Goal: Task Accomplishment & Management: Manage account settings

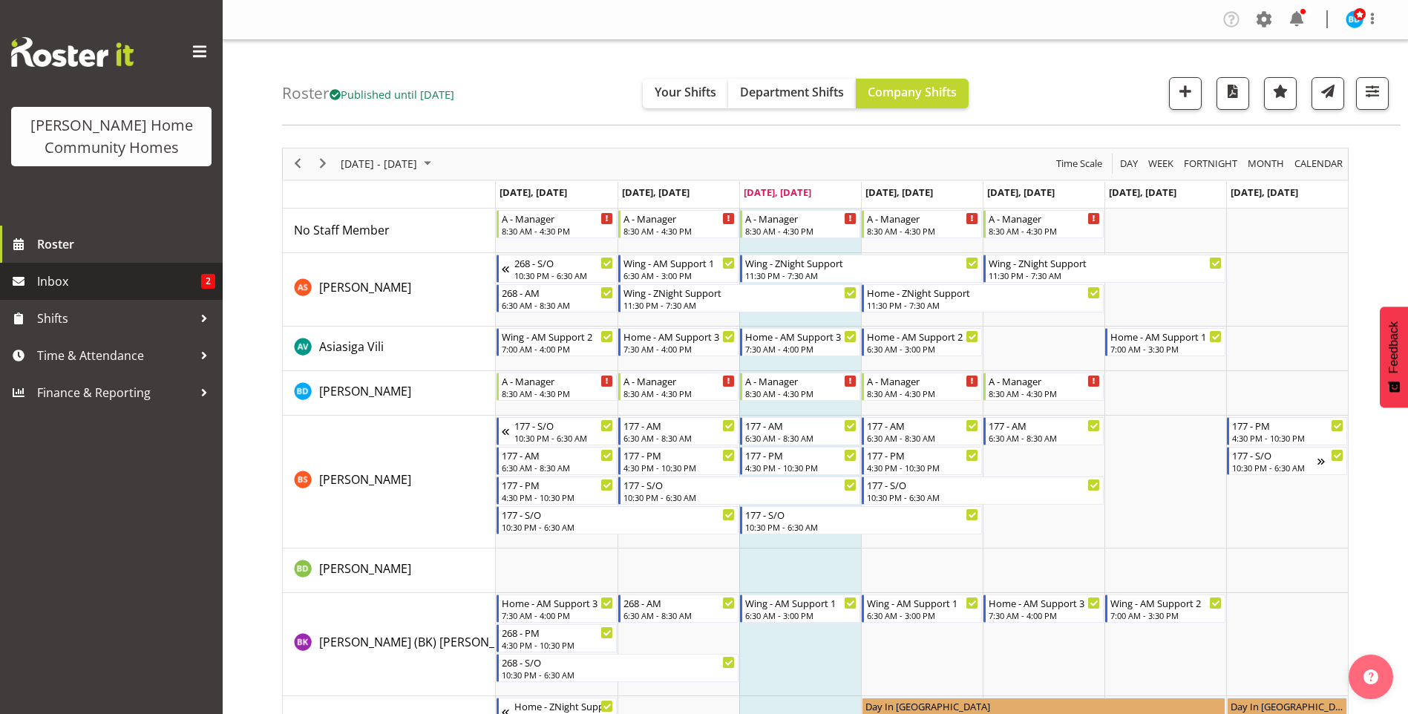
click at [122, 288] on span "Inbox" at bounding box center [119, 281] width 164 height 22
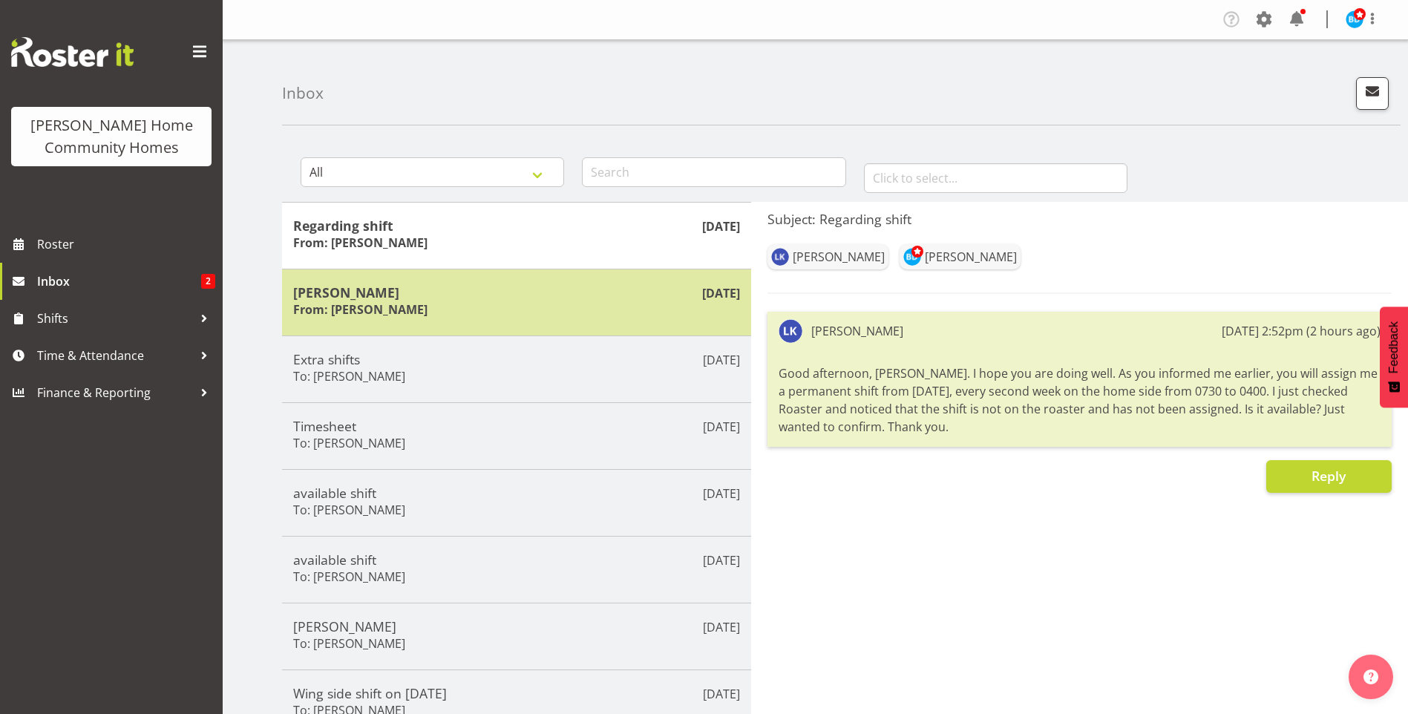
drag, startPoint x: 555, startPoint y: 342, endPoint x: 566, endPoint y: 332, distance: 14.7
click at [566, 332] on div "Oct 8th Regarding shift From: Lovejot Kaur Oct 8th Miyoung From: Miyoung Chung …" at bounding box center [516, 536] width 469 height 669
click at [373, 308] on h6 "From: Miyoung Chung" at bounding box center [360, 309] width 134 height 15
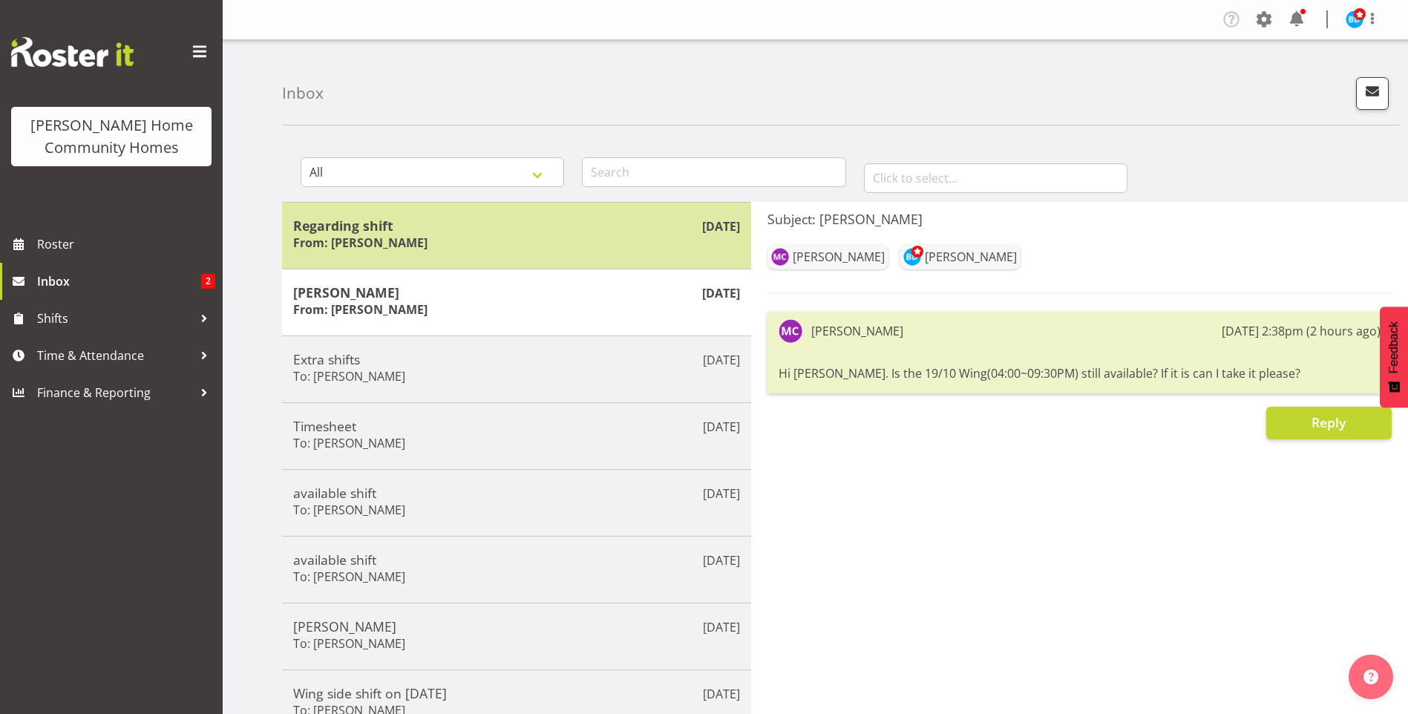
click at [538, 234] on div "Regarding shift From: Lovejot Kaur" at bounding box center [516, 236] width 447 height 36
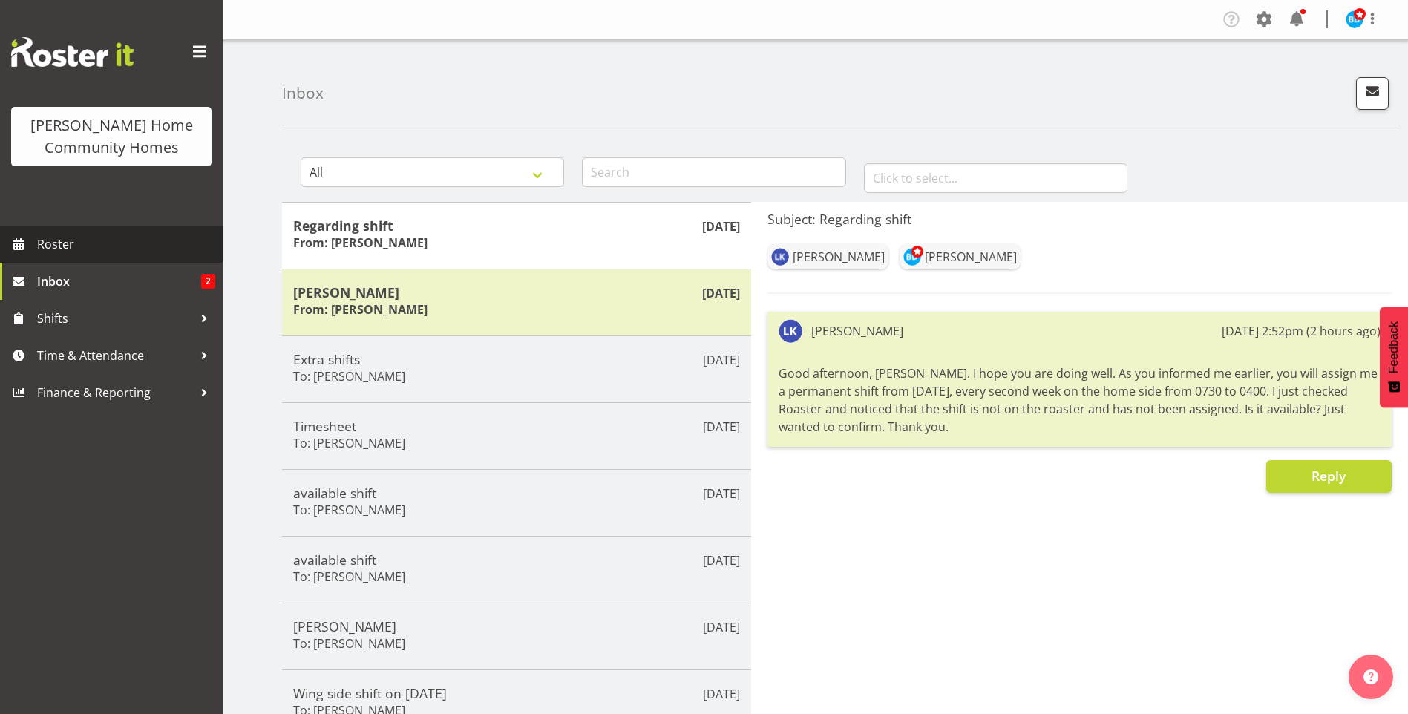
click at [87, 242] on span "Roster" at bounding box center [126, 244] width 178 height 22
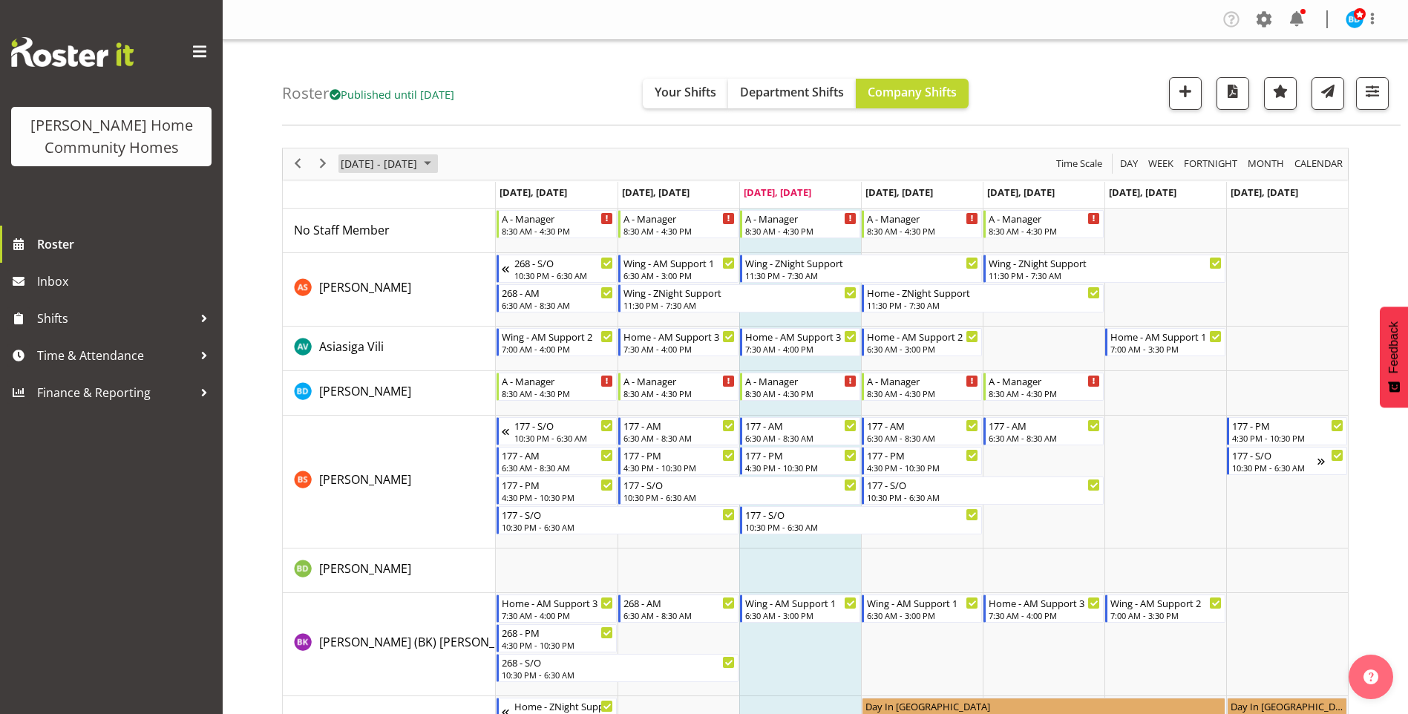
click at [437, 162] on span "October 2025" at bounding box center [428, 163] width 18 height 19
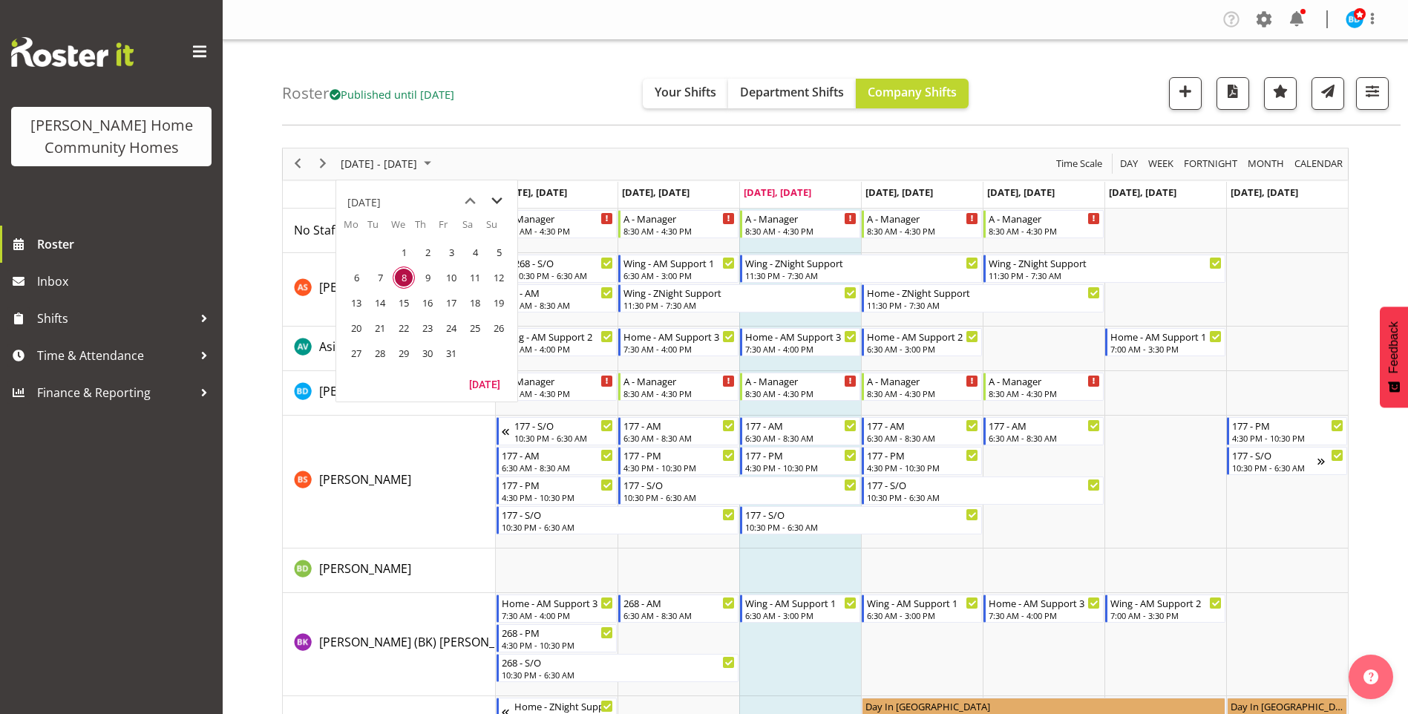
click at [499, 198] on span "next month" at bounding box center [497, 201] width 26 height 27
click at [356, 278] on span "3" at bounding box center [356, 278] width 22 height 22
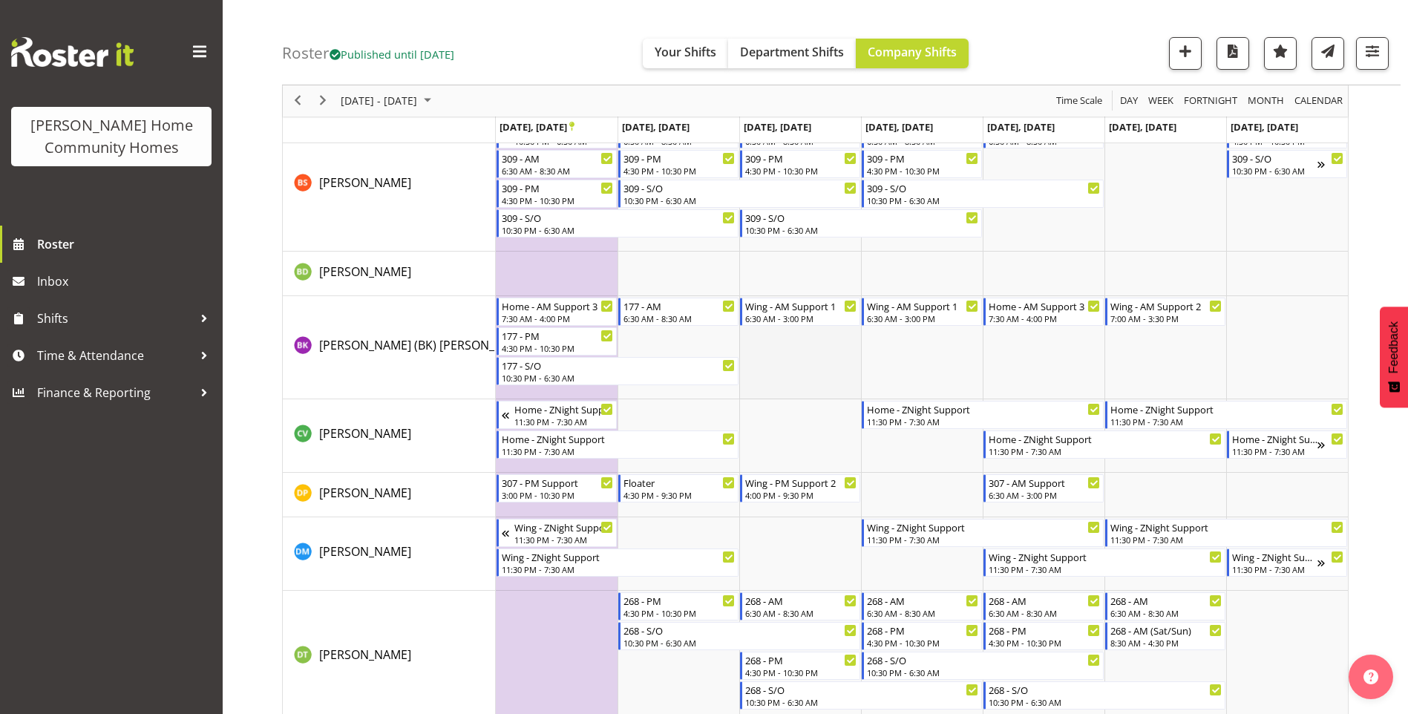
scroll to position [445, 0]
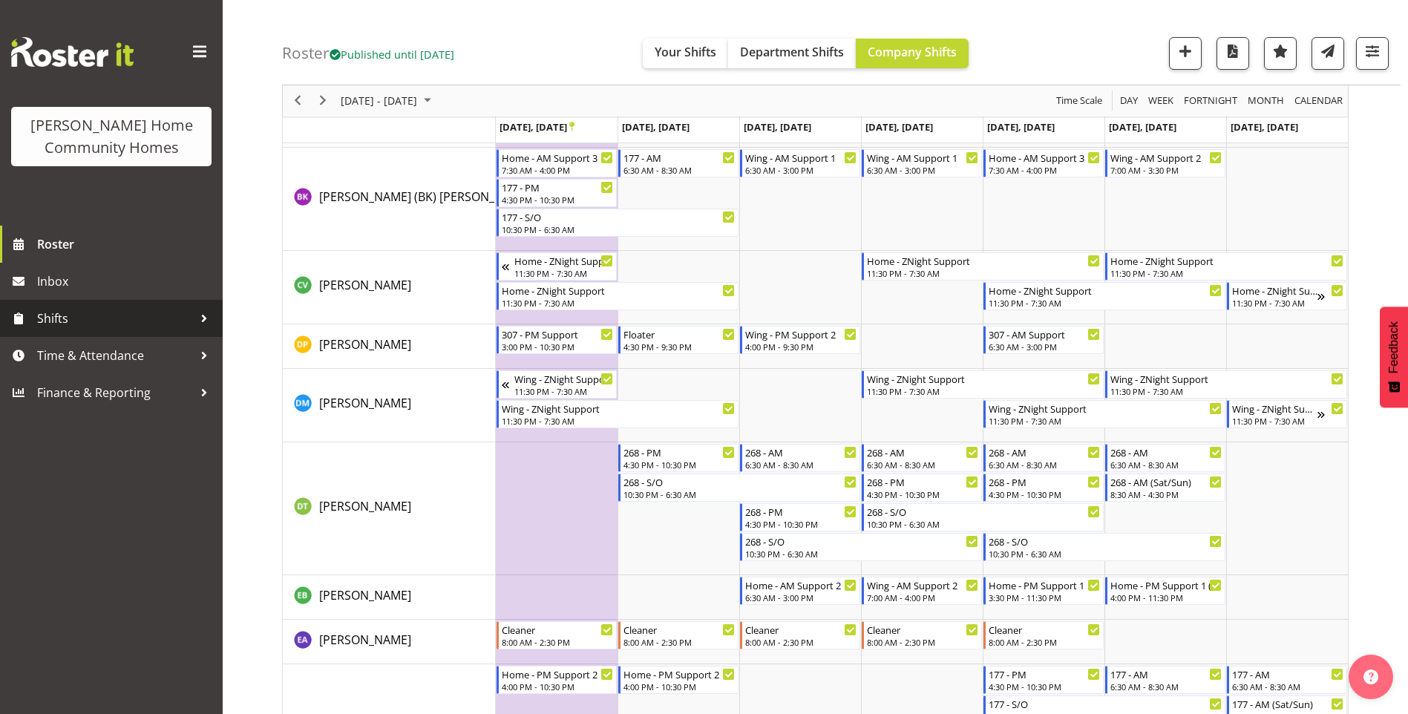
click at [62, 319] on span "Shifts" at bounding box center [115, 318] width 156 height 22
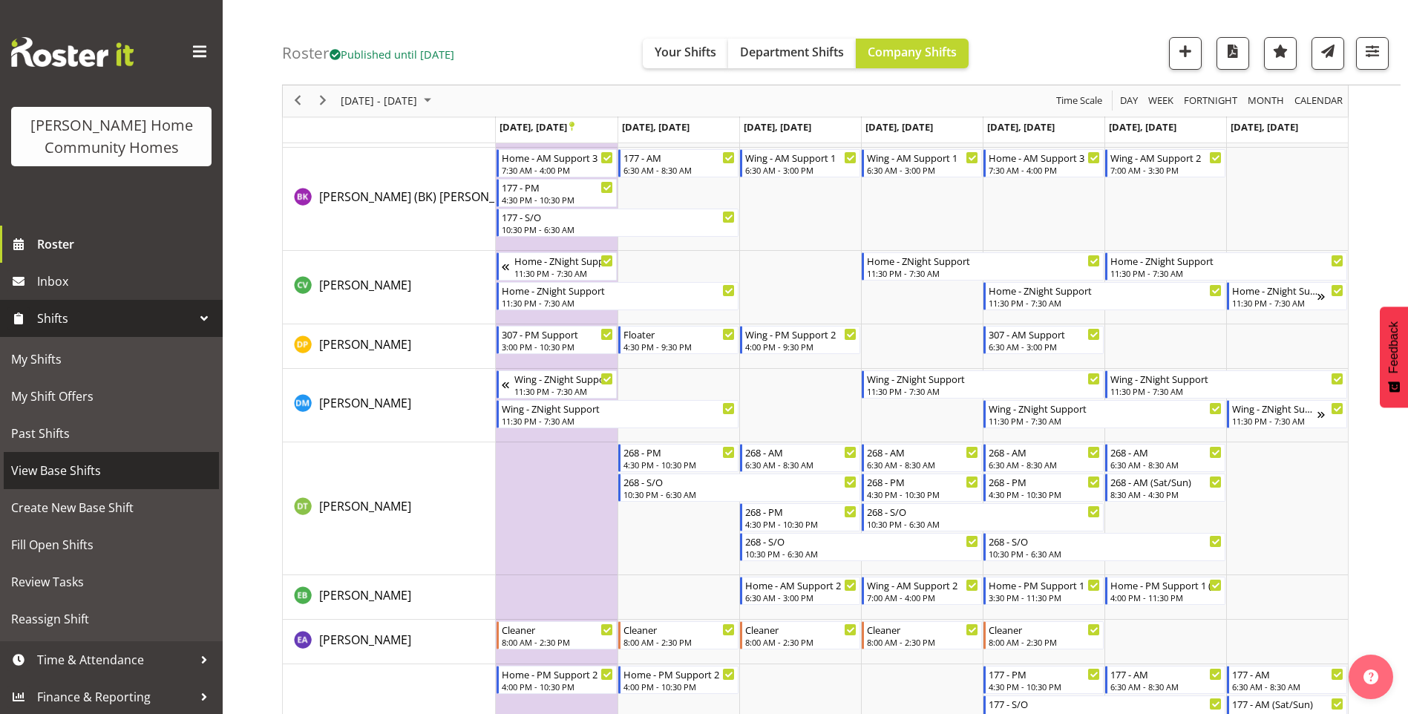
click at [49, 466] on span "View Base Shifts" at bounding box center [111, 471] width 200 height 22
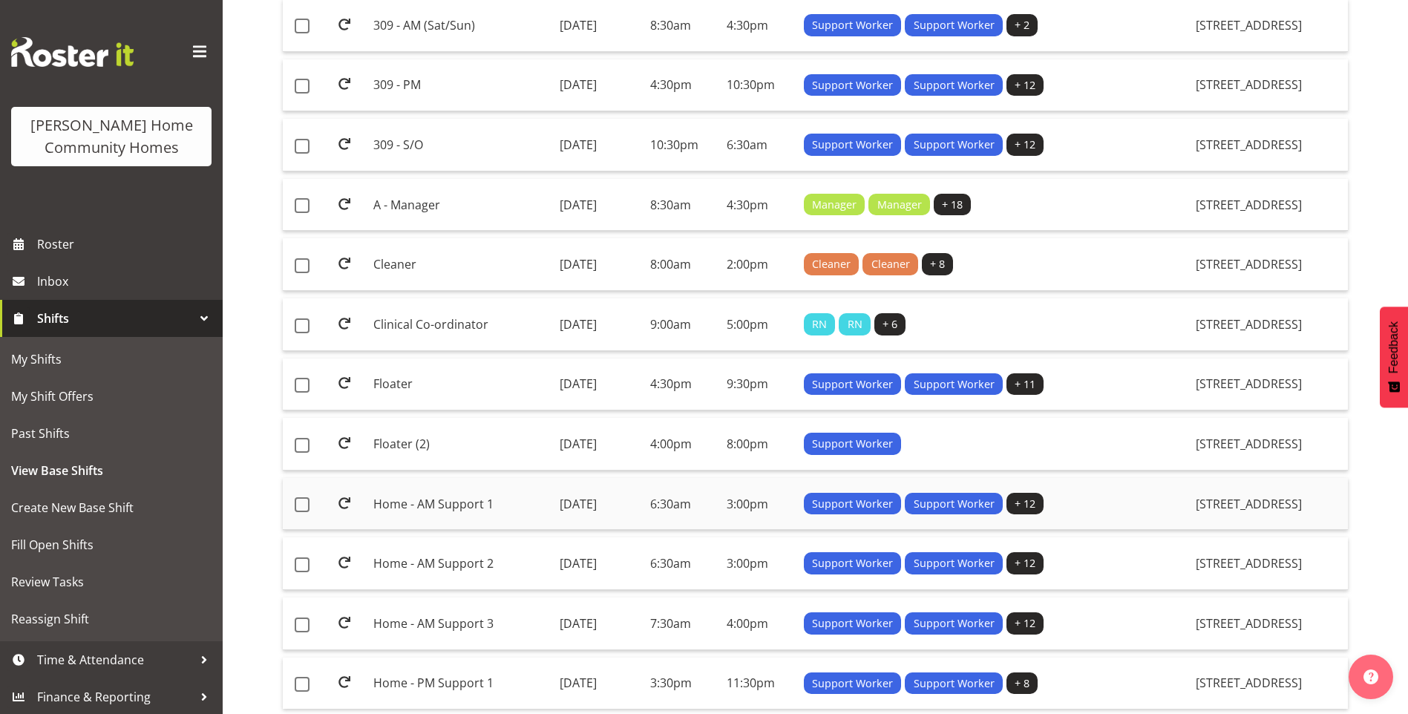
scroll to position [1034, 0]
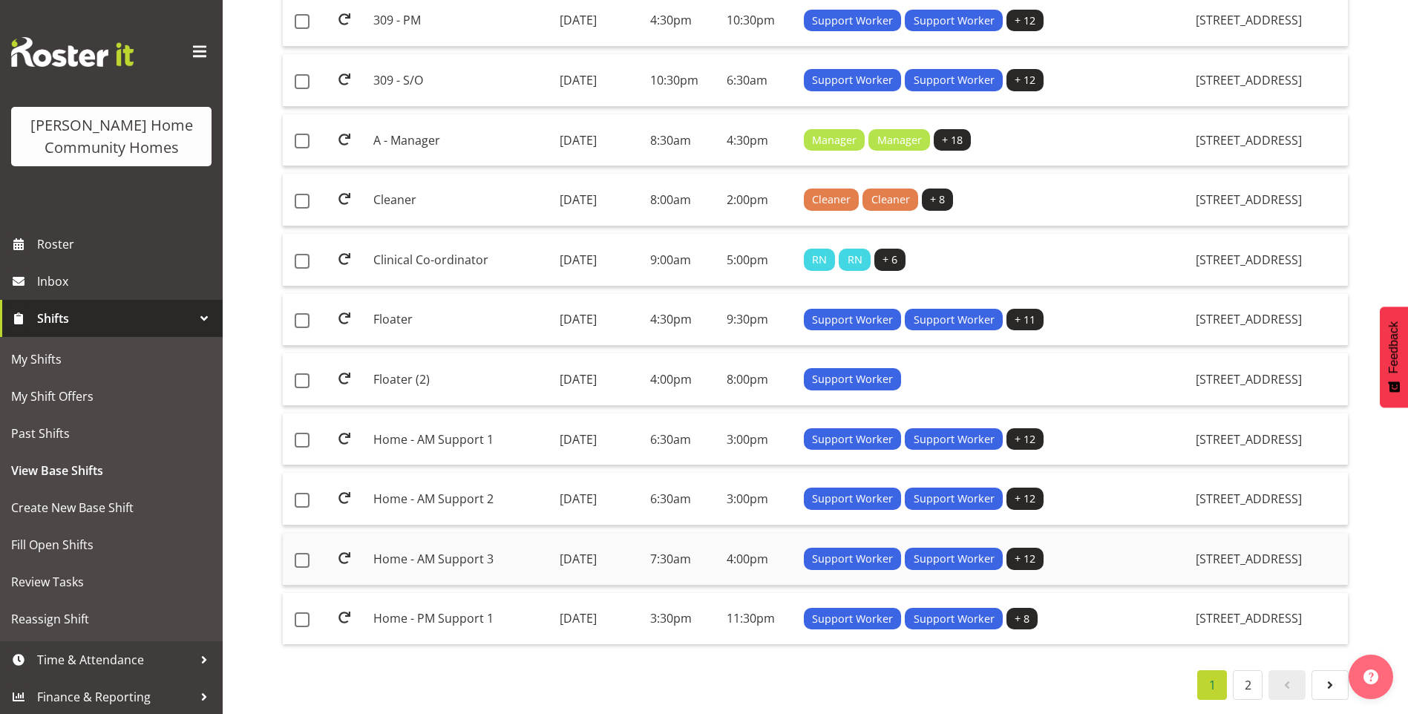
click at [425, 540] on td "Home - AM Support 3" at bounding box center [461, 559] width 186 height 53
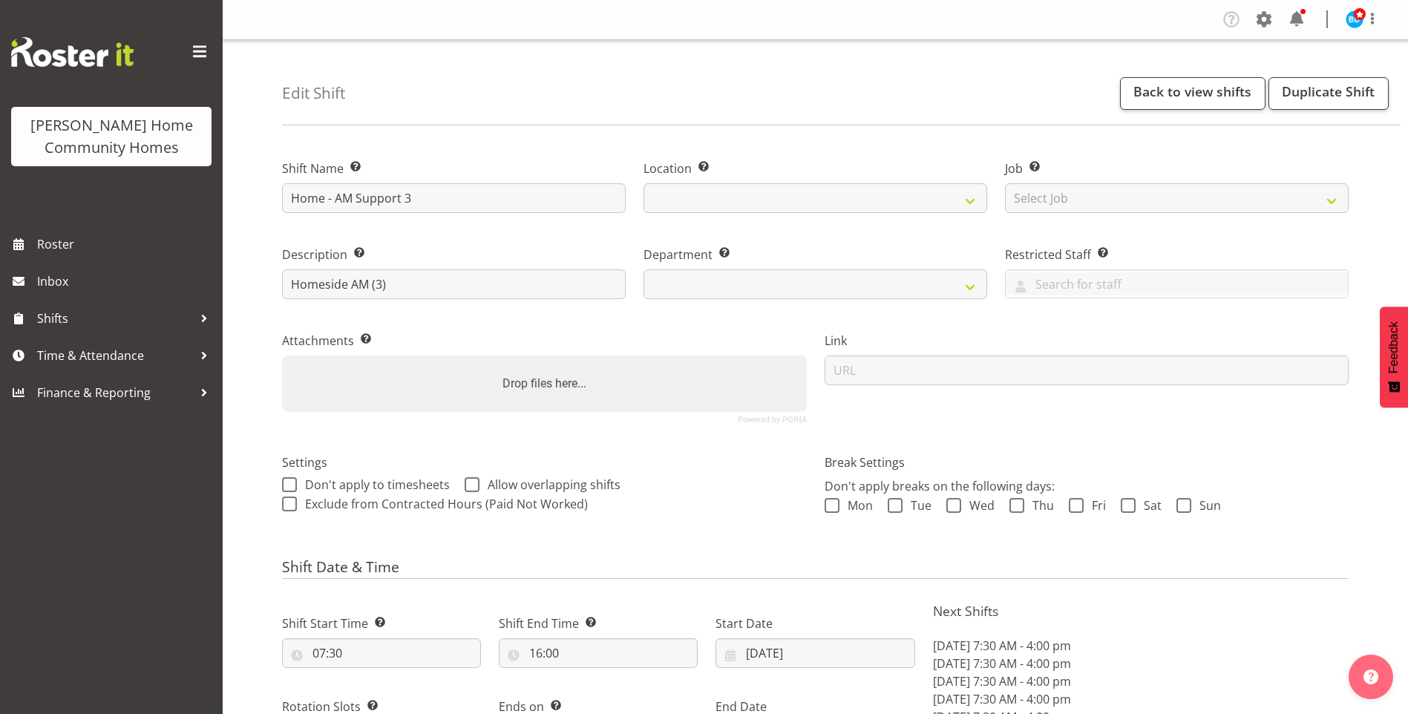
select select "date"
select select
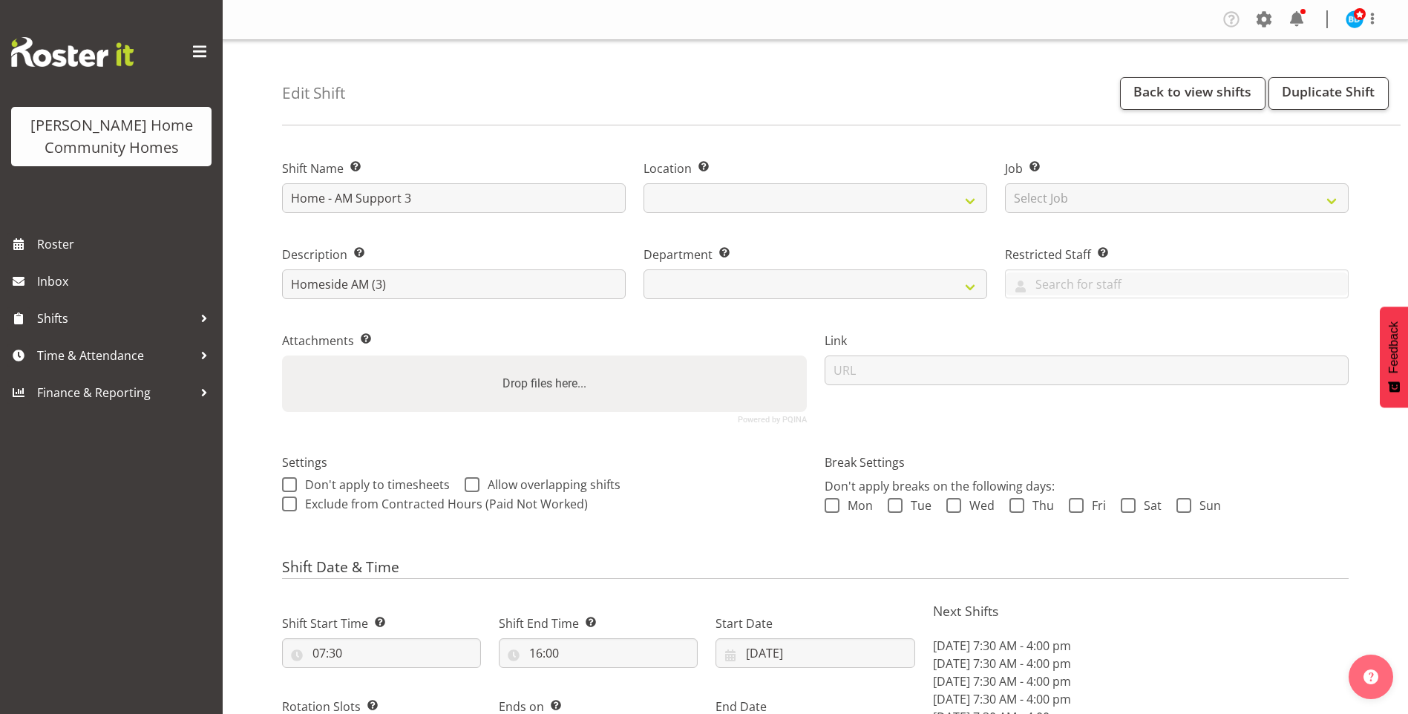
select select
select select "746"
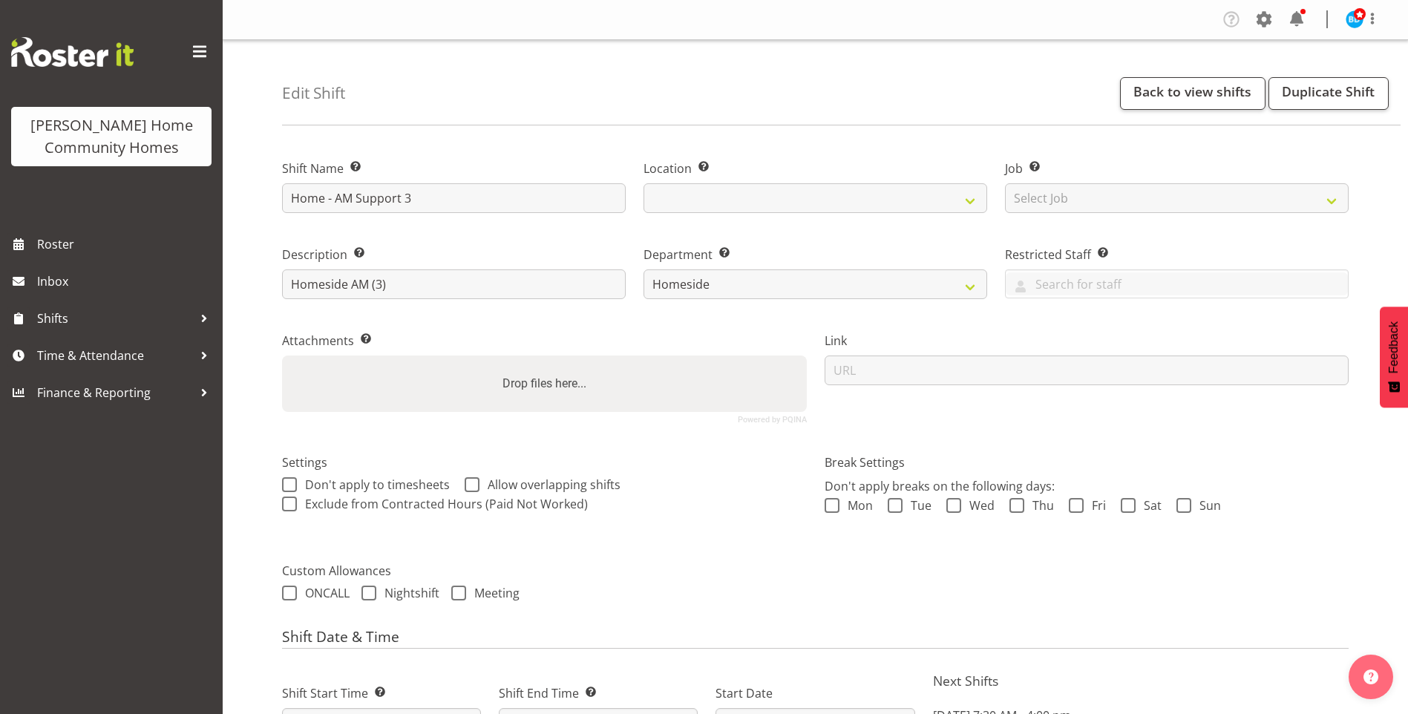
select select "1067"
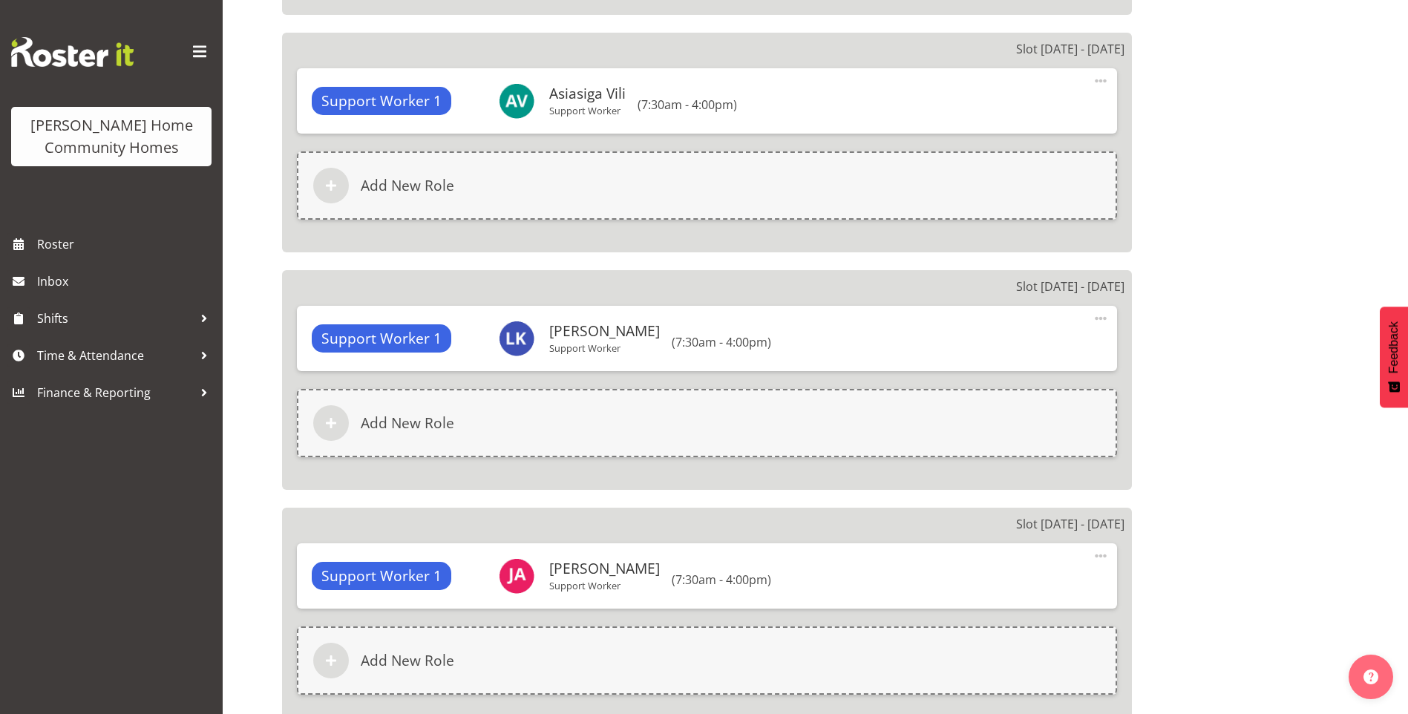
scroll to position [2896, 0]
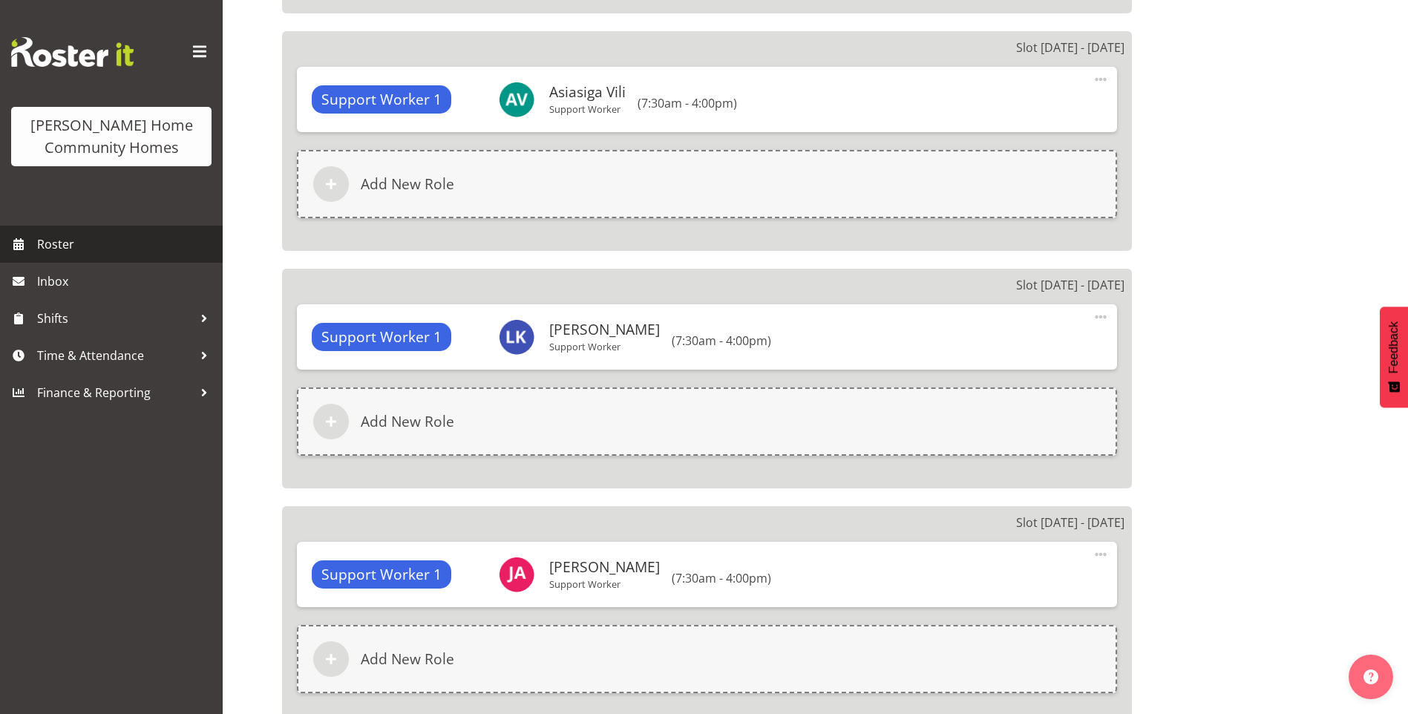
click at [76, 241] on span "Roster" at bounding box center [126, 244] width 178 height 22
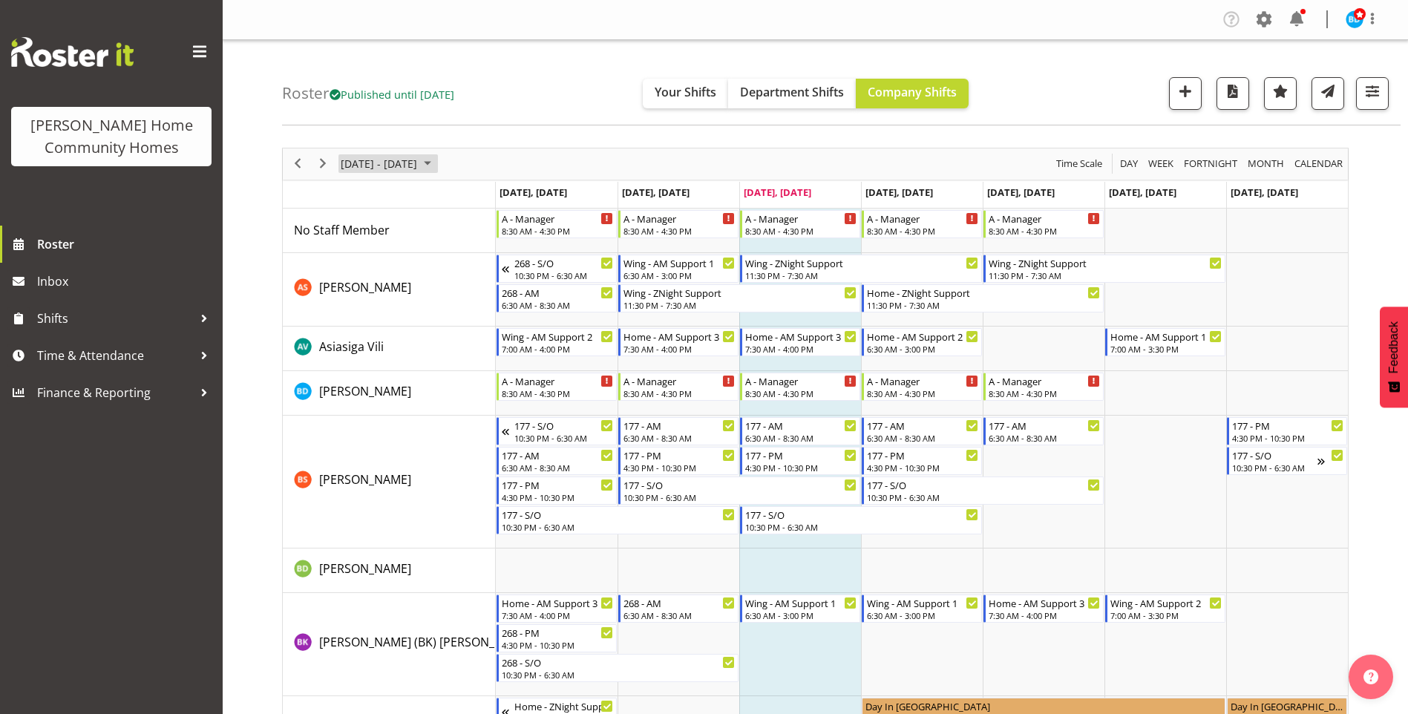
click at [437, 157] on span "October 2025" at bounding box center [428, 163] width 18 height 19
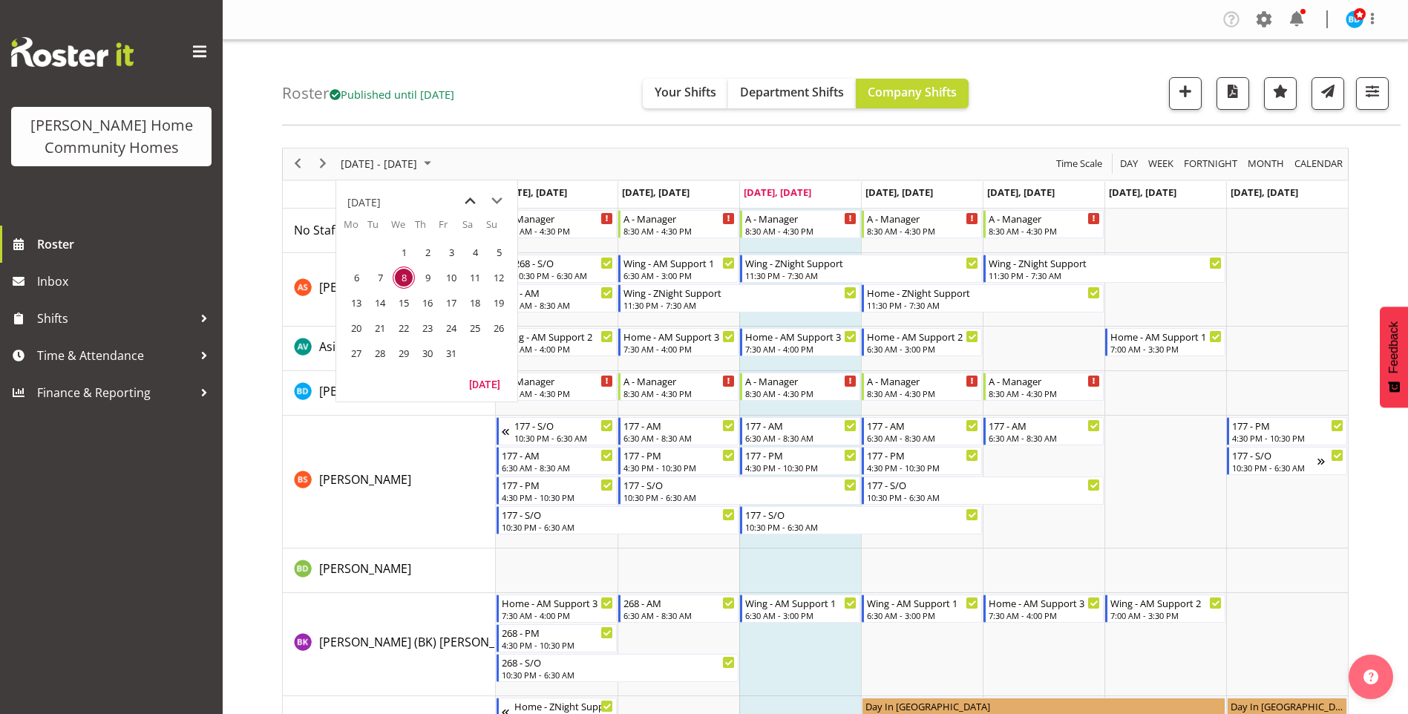
click at [474, 205] on span "previous month" at bounding box center [470, 201] width 26 height 27
click at [500, 203] on span "next month" at bounding box center [497, 201] width 26 height 27
click at [359, 279] on span "3" at bounding box center [356, 278] width 22 height 22
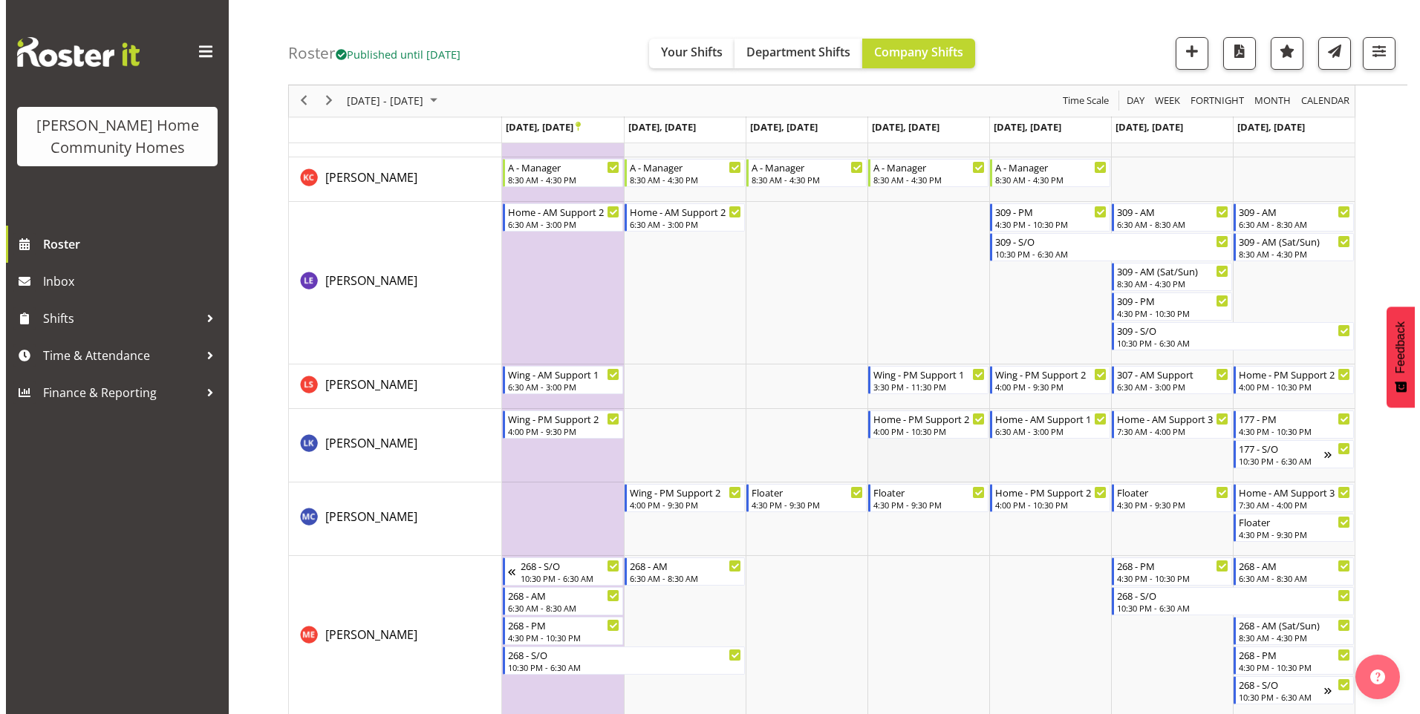
scroll to position [1544, 0]
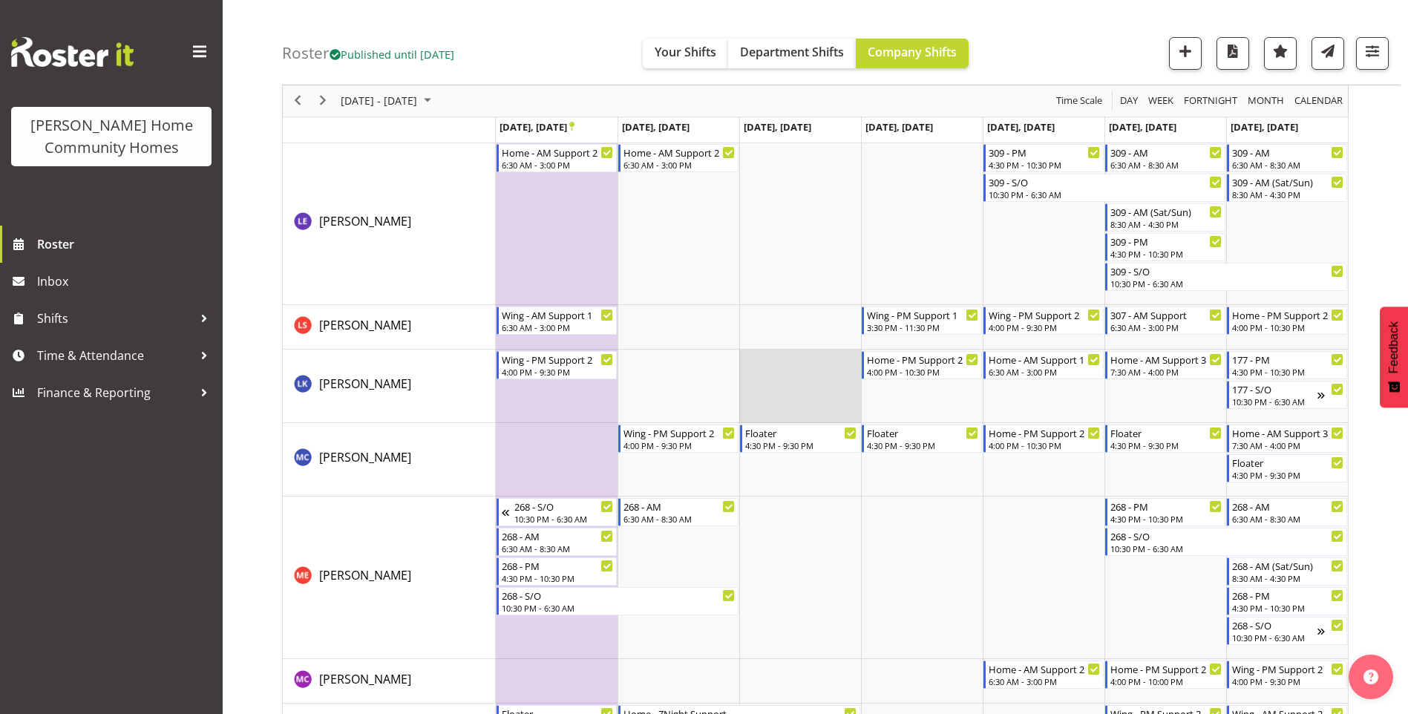
click at [811, 362] on td "Timeline Week of November 3, 2025" at bounding box center [801, 387] width 122 height 74
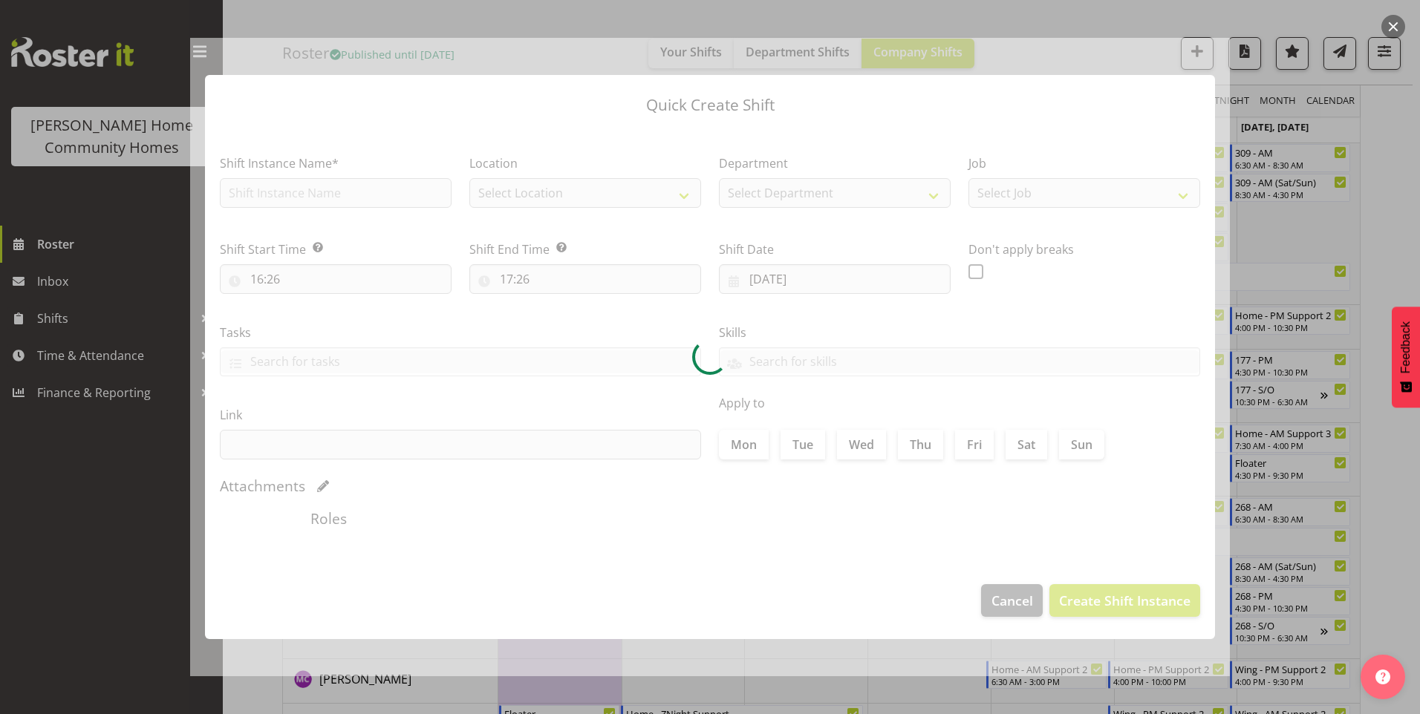
type input "05/11/2025"
checkbox input "true"
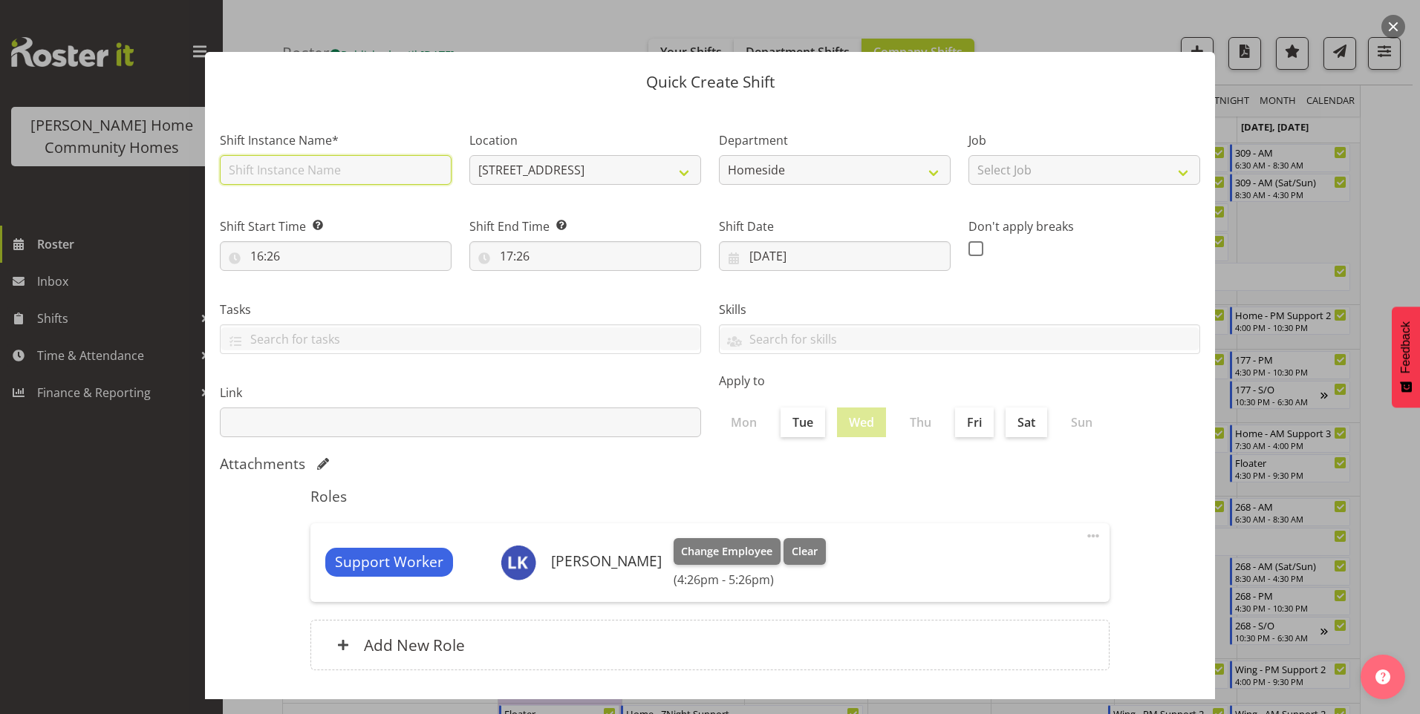
click at [310, 175] on input "text" at bounding box center [336, 170] width 232 height 30
type input "Home - AM Support 3"
click at [305, 255] on input "16:26" at bounding box center [336, 256] width 232 height 30
click at [314, 293] on select "00 01 02 03 04 05 06 07 08 09 10 11 12 13 14 15 16 17 18 19 20 21 22 23" at bounding box center [320, 295] width 33 height 30
select select "7"
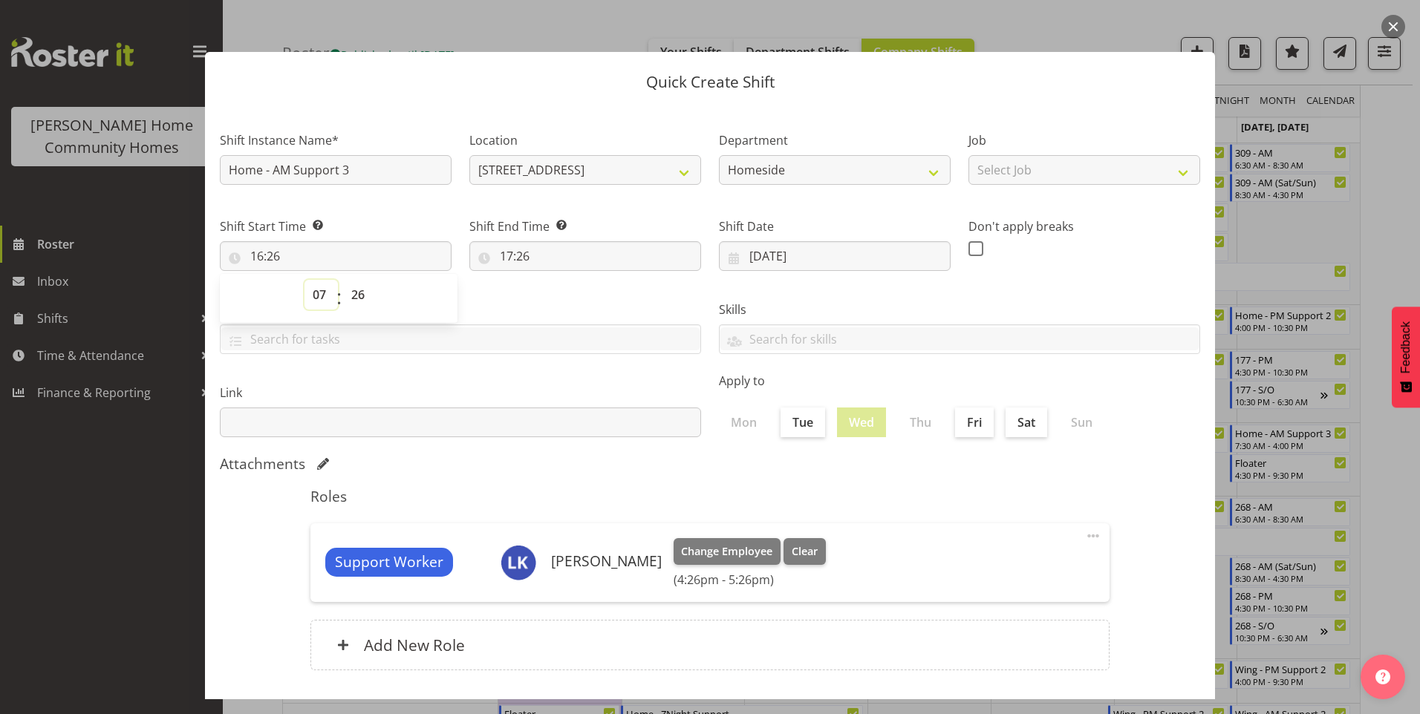
click at [304, 280] on select "00 01 02 03 04 05 06 07 08 09 10 11 12 13 14 15 16 17 18 19 20 21 22 23" at bounding box center [320, 295] width 33 height 30
type input "07:26"
click at [362, 307] on select "00 01 02 03 04 05 06 07 08 09 10 11 12 13 14 15 16 17 18 19 20 21 22 23 24 25 2…" at bounding box center [359, 295] width 33 height 30
select select "30"
click at [343, 280] on select "00 01 02 03 04 05 06 07 08 09 10 11 12 13 14 15 16 17 18 19 20 21 22 23 24 25 2…" at bounding box center [359, 295] width 33 height 30
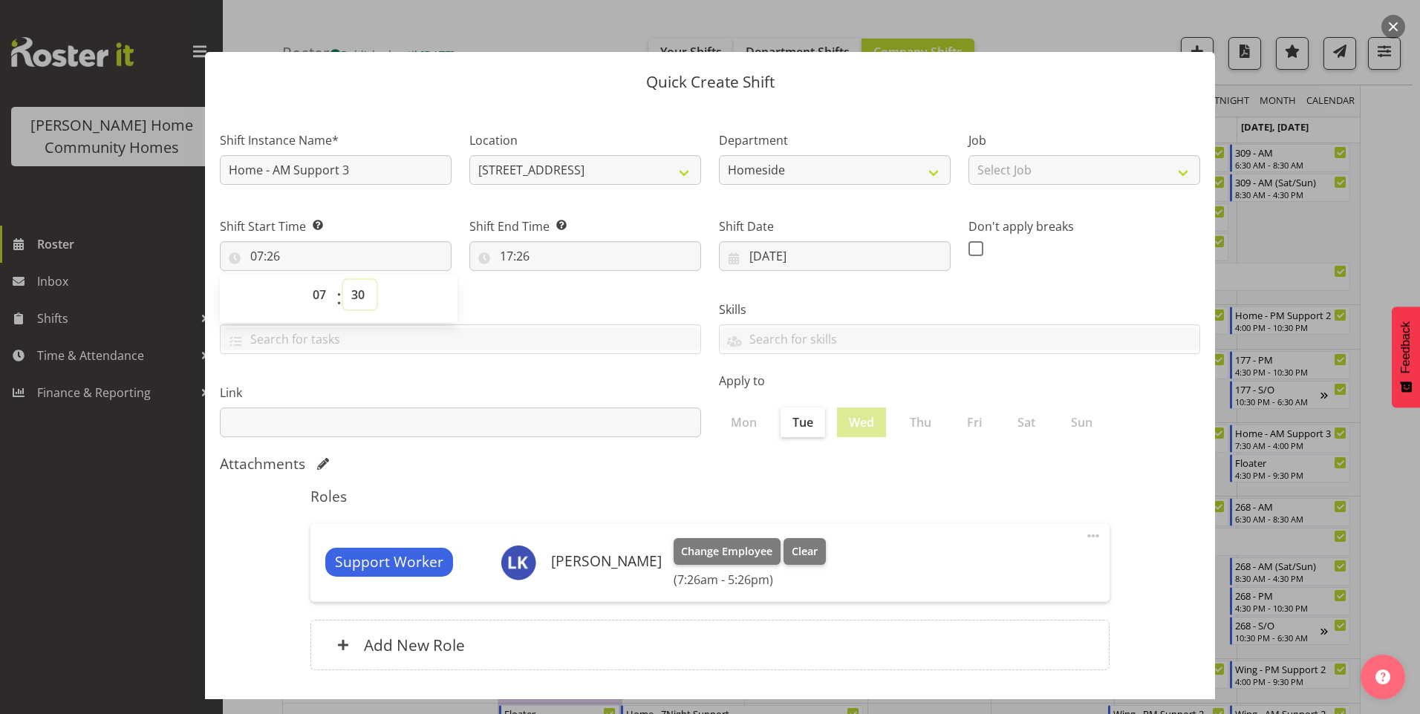
type input "07:30"
click at [502, 255] on input "17:26" at bounding box center [585, 256] width 232 height 30
click at [564, 299] on select "00 01 02 03 04 05 06 07 08 09 10 11 12 13 14 15 16 17 18 19 20 21 22 23" at bounding box center [570, 295] width 33 height 30
select select "16"
click at [554, 280] on select "00 01 02 03 04 05 06 07 08 09 10 11 12 13 14 15 16 17 18 19 20 21 22 23" at bounding box center [570, 295] width 33 height 30
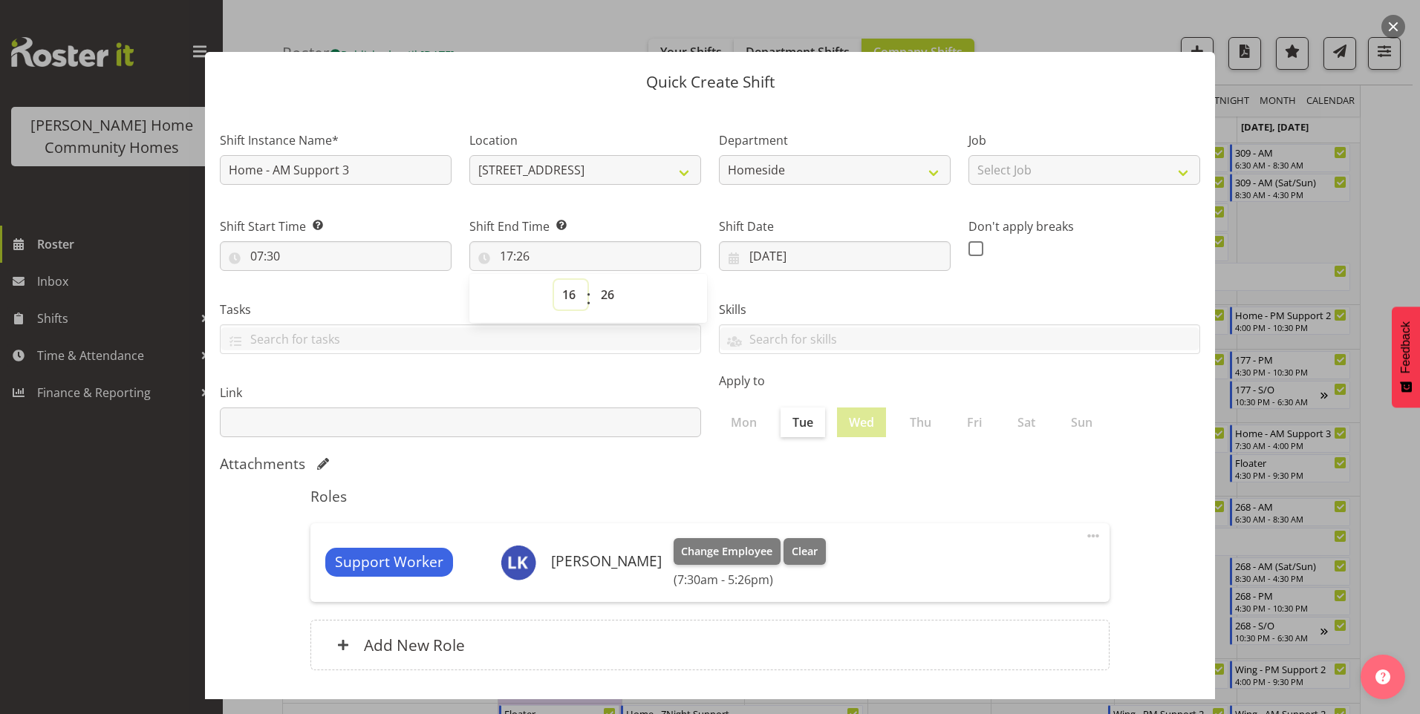
type input "16:26"
click at [610, 298] on select "00 01 02 03 04 05 06 07 08 09 10 11 12 13 14 15 16 17 18 19 20 21 22 23 24 25 2…" at bounding box center [609, 295] width 33 height 30
select select "0"
click at [593, 280] on select "00 01 02 03 04 05 06 07 08 09 10 11 12 13 14 15 16 17 18 19 20 21 22 23 24 25 2…" at bounding box center [609, 295] width 33 height 30
type input "16:00"
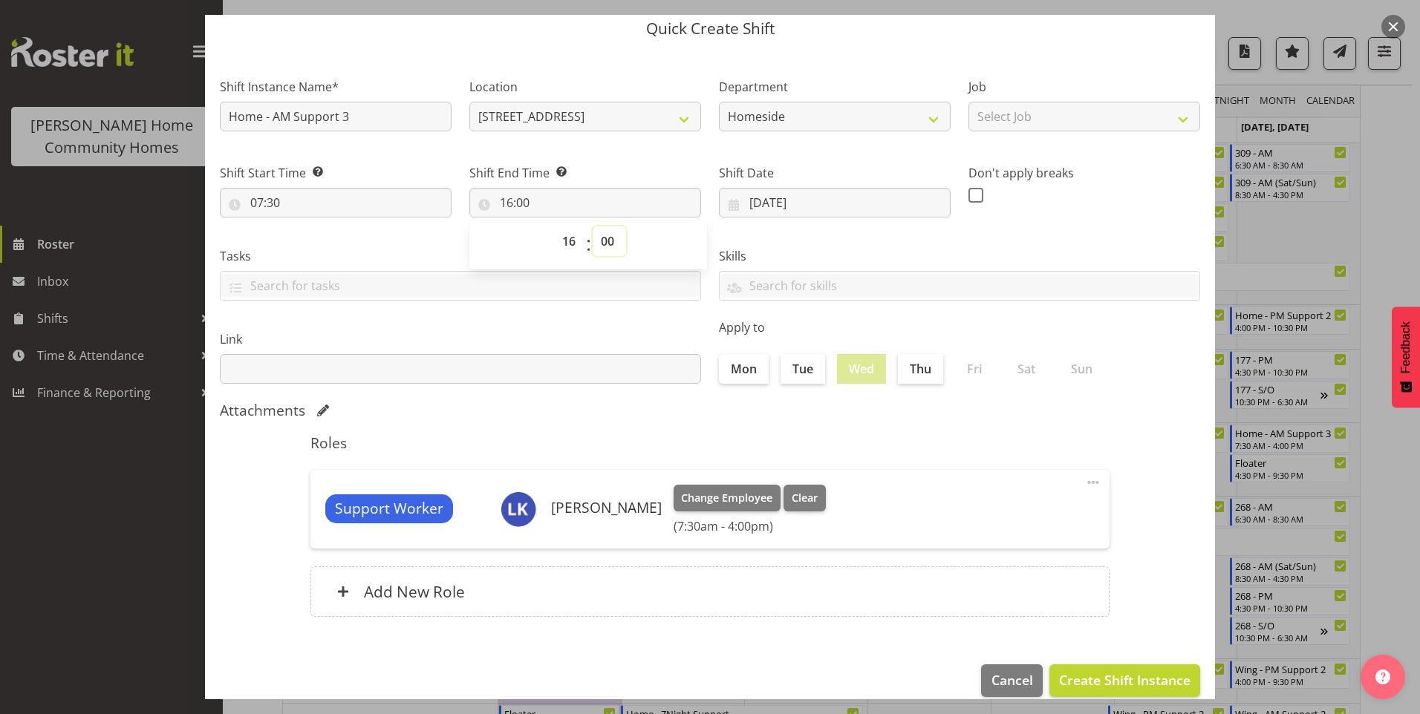
scroll to position [74, 0]
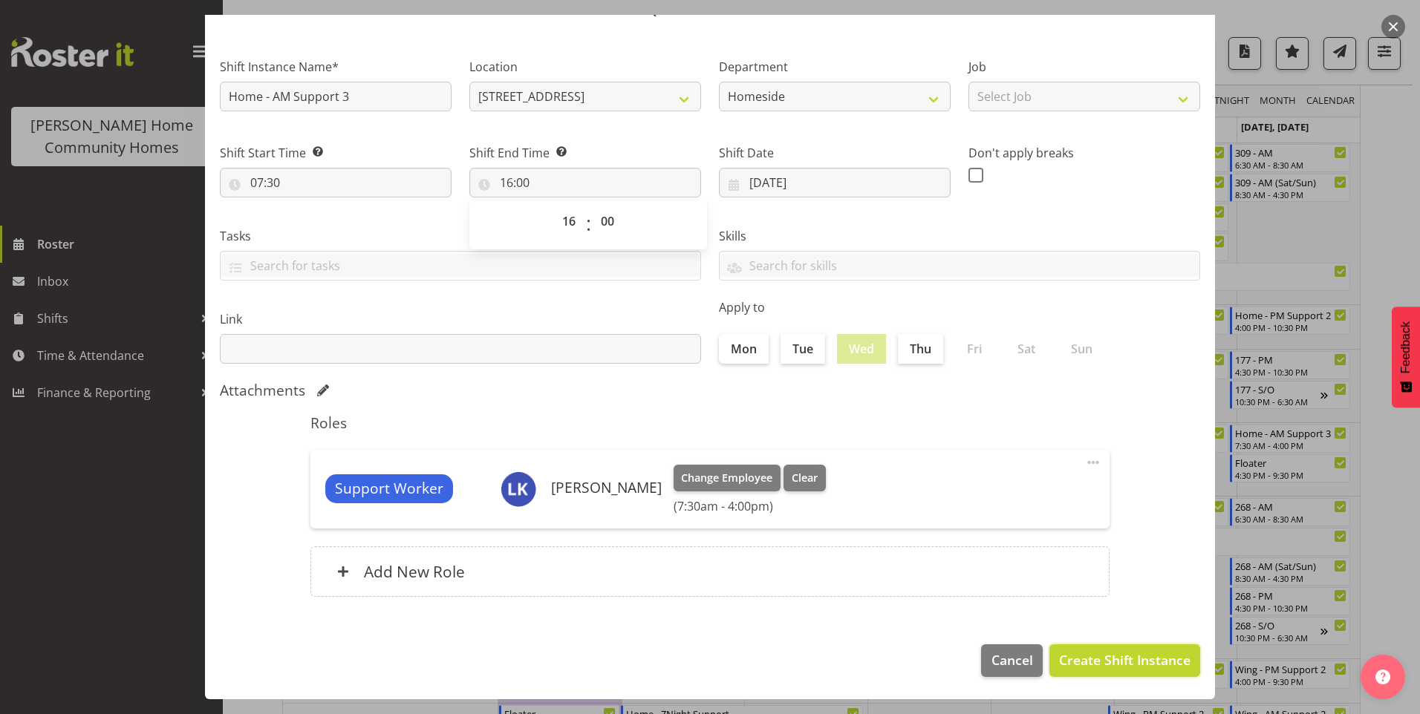
click at [1085, 662] on span "Create Shift Instance" at bounding box center [1124, 659] width 131 height 19
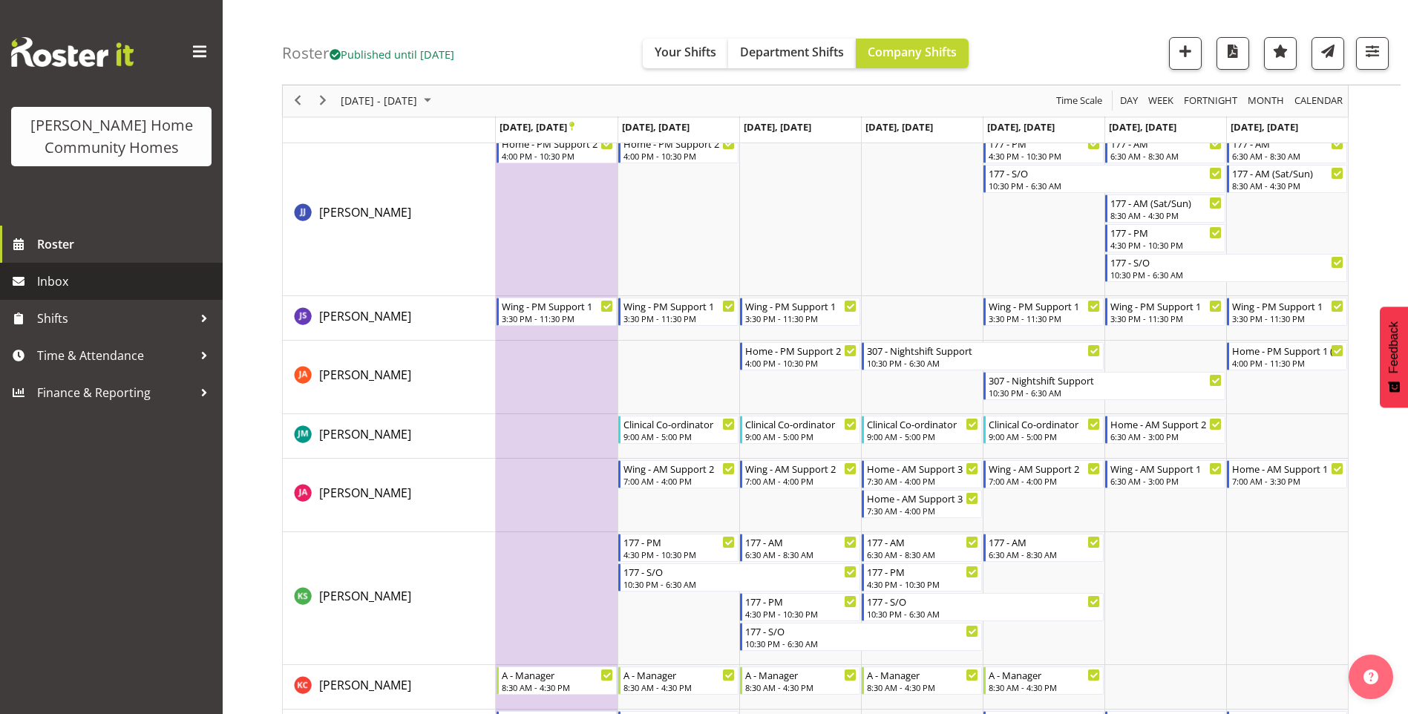
scroll to position [1446, 0]
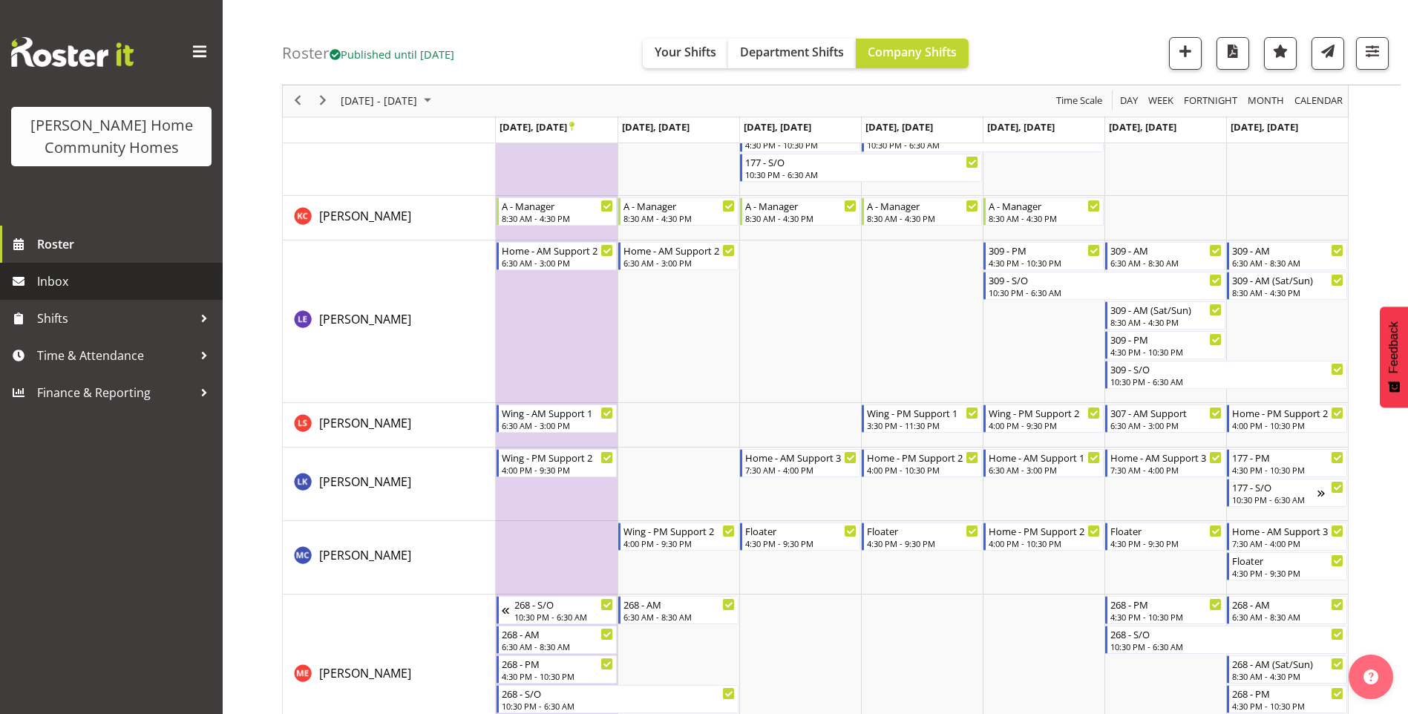
click at [61, 279] on span "Inbox" at bounding box center [126, 281] width 178 height 22
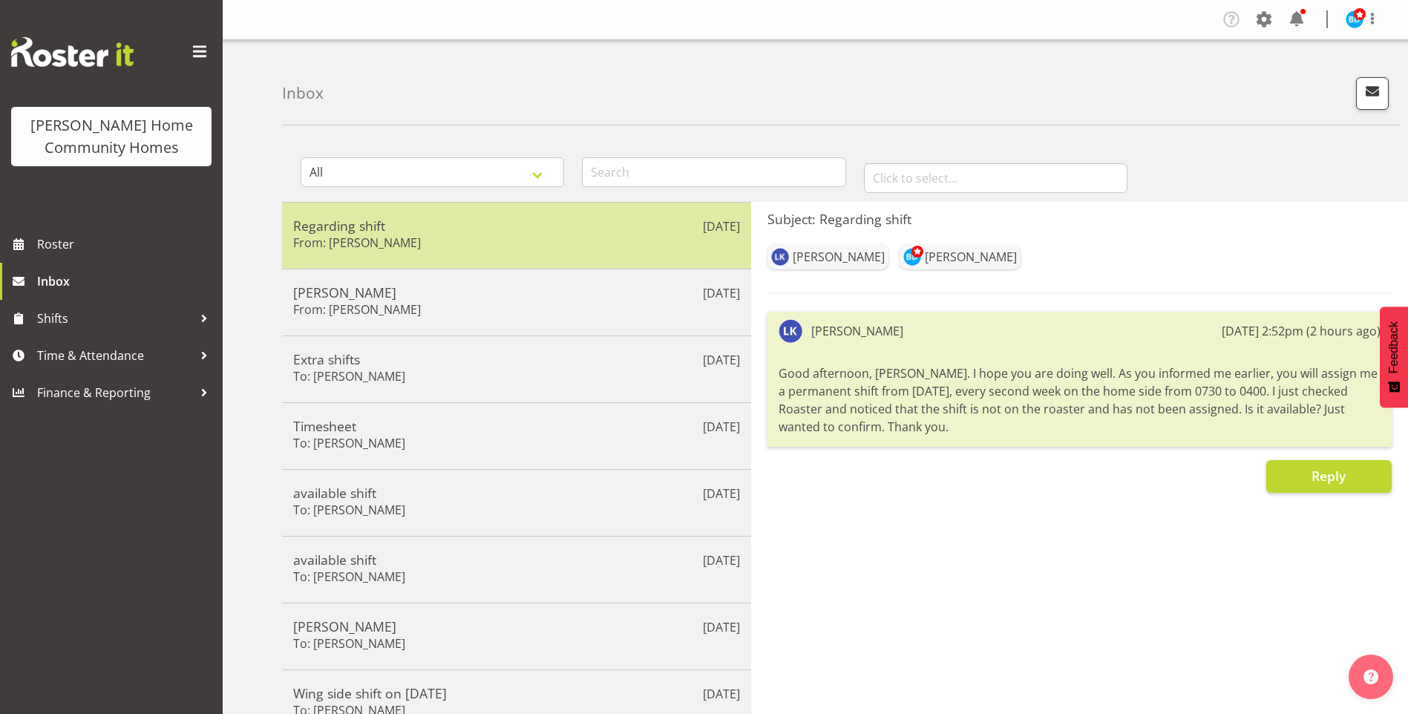
click at [485, 241] on div "Regarding shift From: [PERSON_NAME]" at bounding box center [516, 236] width 447 height 36
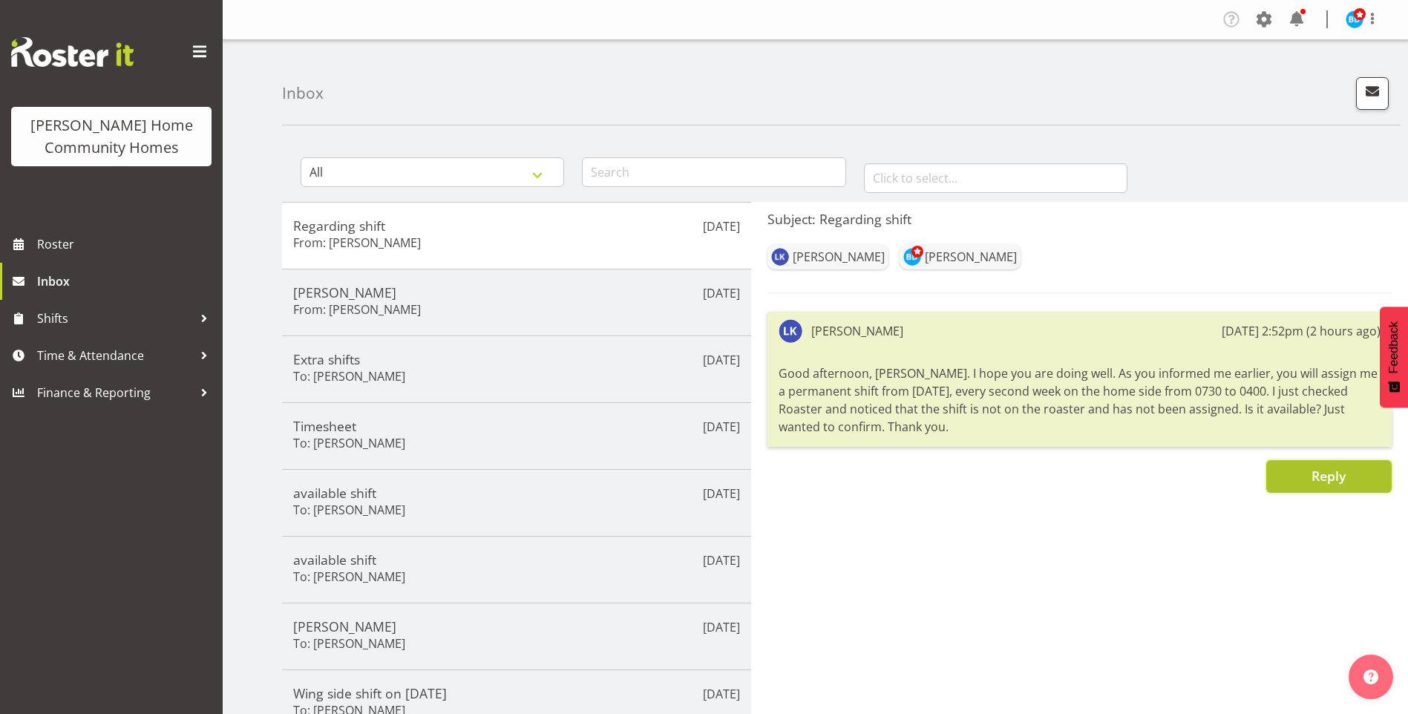
click at [1339, 480] on span "Reply" at bounding box center [1329, 476] width 34 height 18
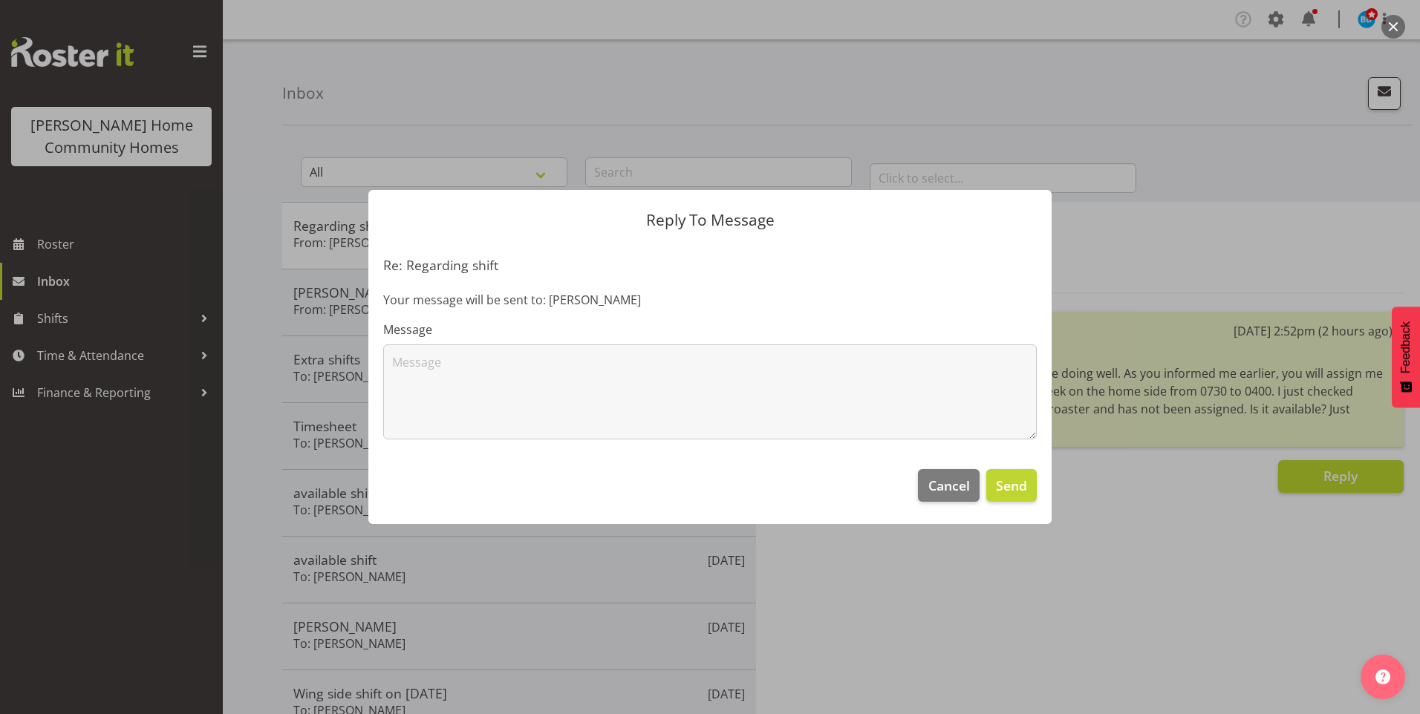
click at [740, 331] on label "Message" at bounding box center [709, 330] width 653 height 18
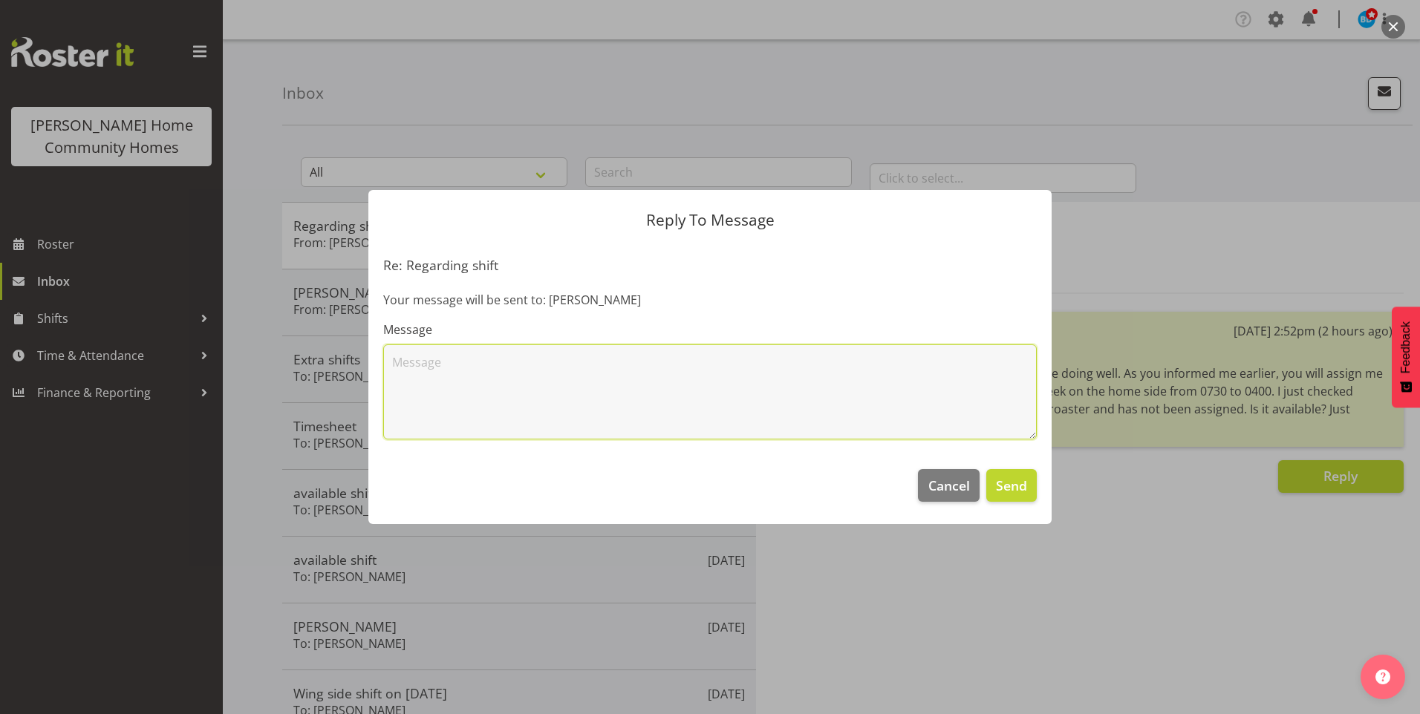
click at [675, 402] on textarea at bounding box center [709, 392] width 653 height 95
click at [555, 359] on textarea "Hi Love, I really aren't sure" at bounding box center [709, 392] width 653 height 95
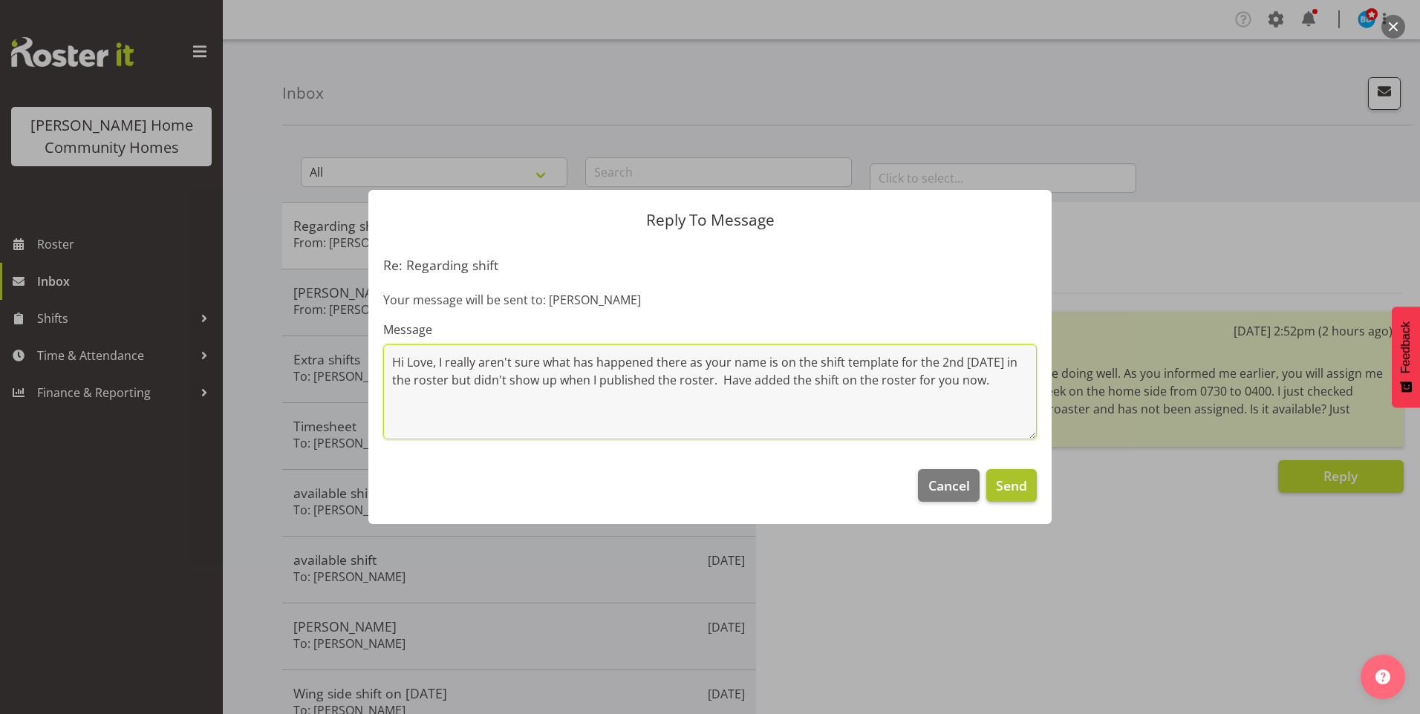
type textarea "Hi Love, I really aren't sure what has happened there as your name is on the sh…"
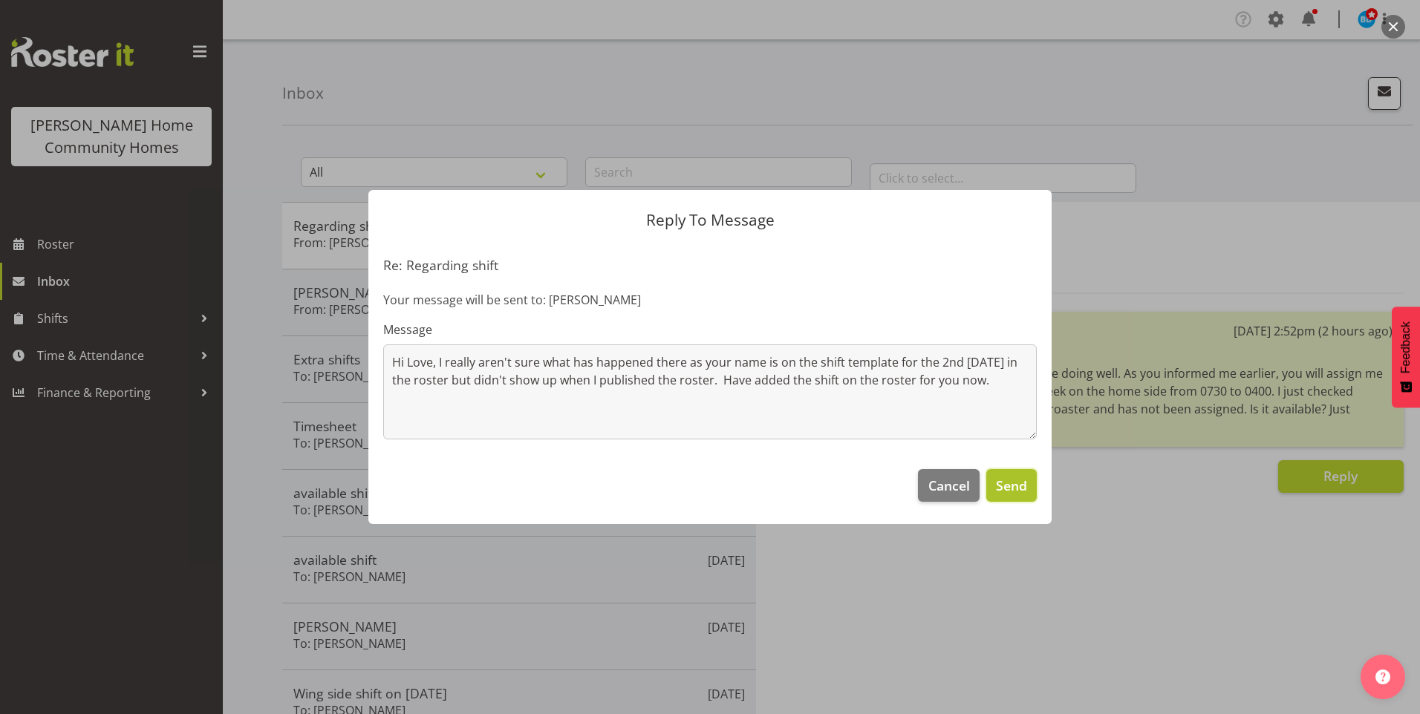
click at [1009, 482] on span "Send" at bounding box center [1011, 485] width 31 height 19
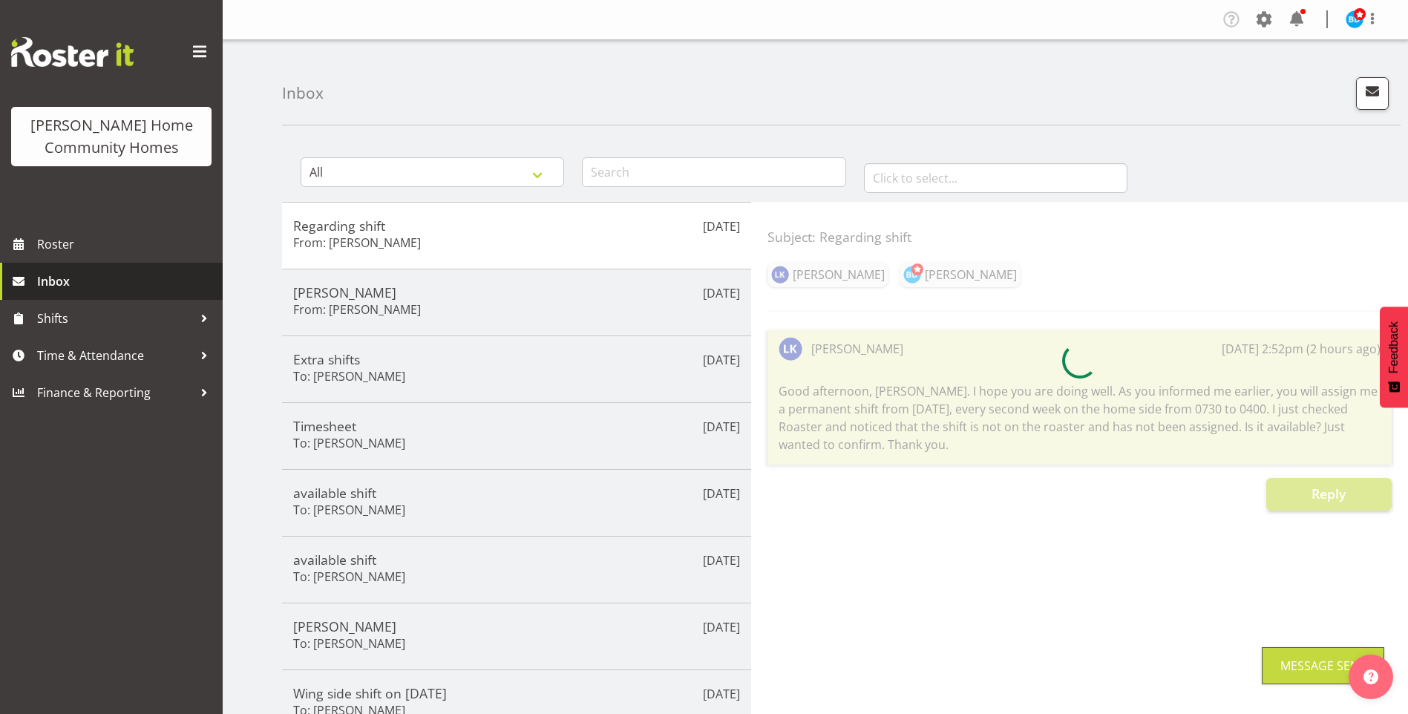
click at [94, 282] on span "Inbox" at bounding box center [126, 281] width 178 height 22
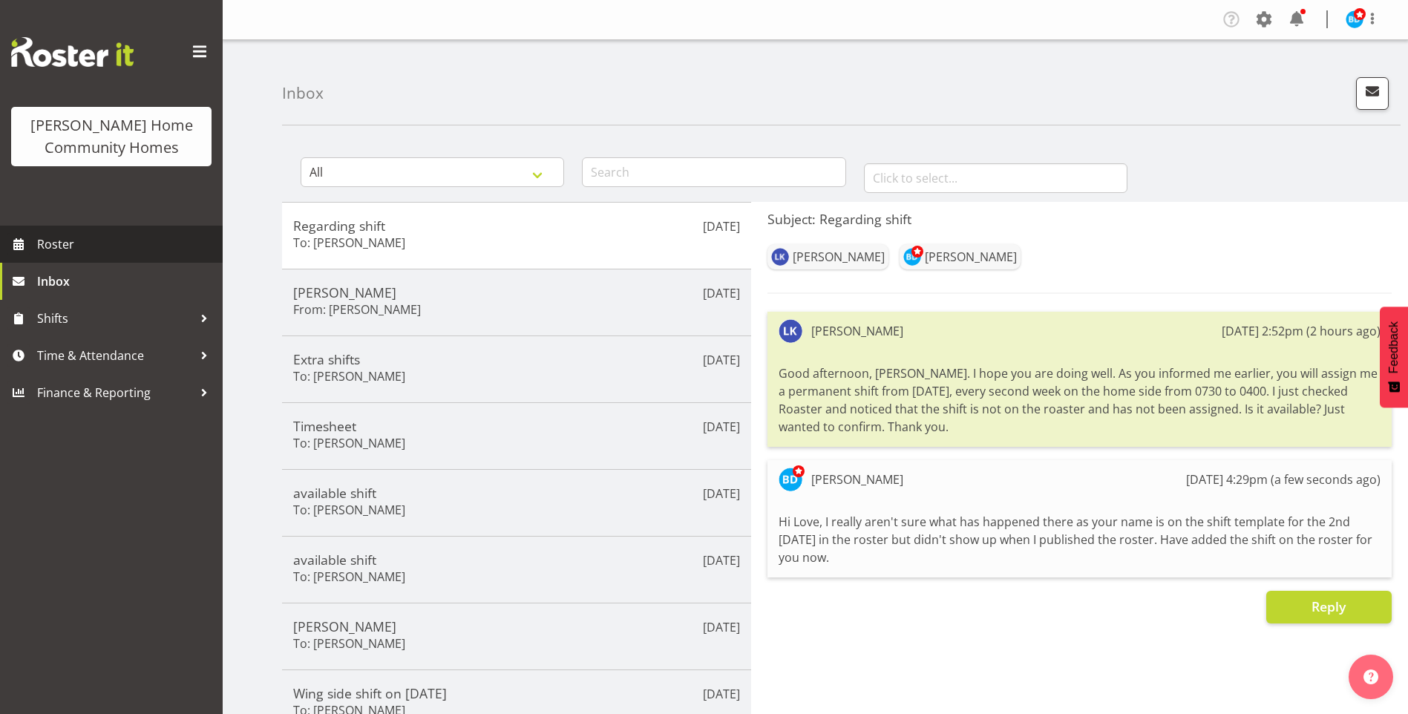
click at [81, 247] on span "Roster" at bounding box center [126, 244] width 178 height 22
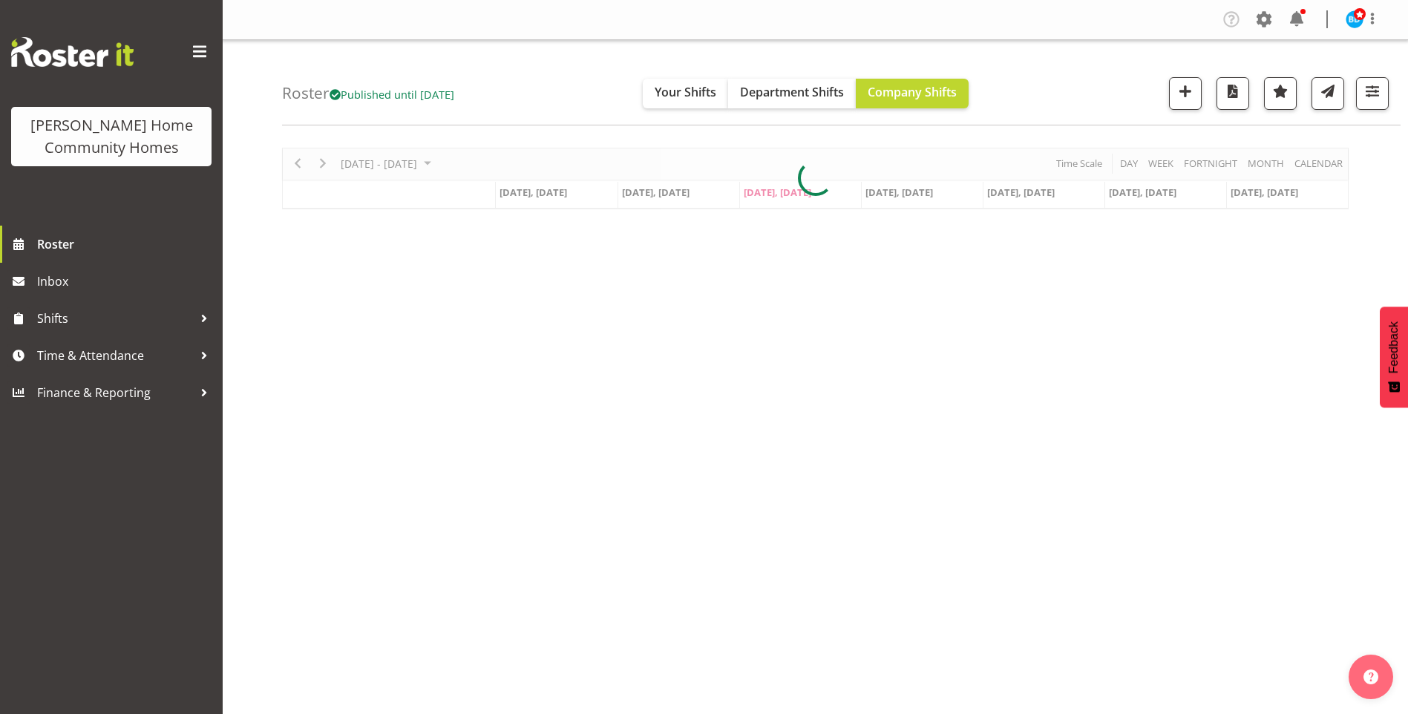
click at [321, 164] on div at bounding box center [815, 179] width 1067 height 62
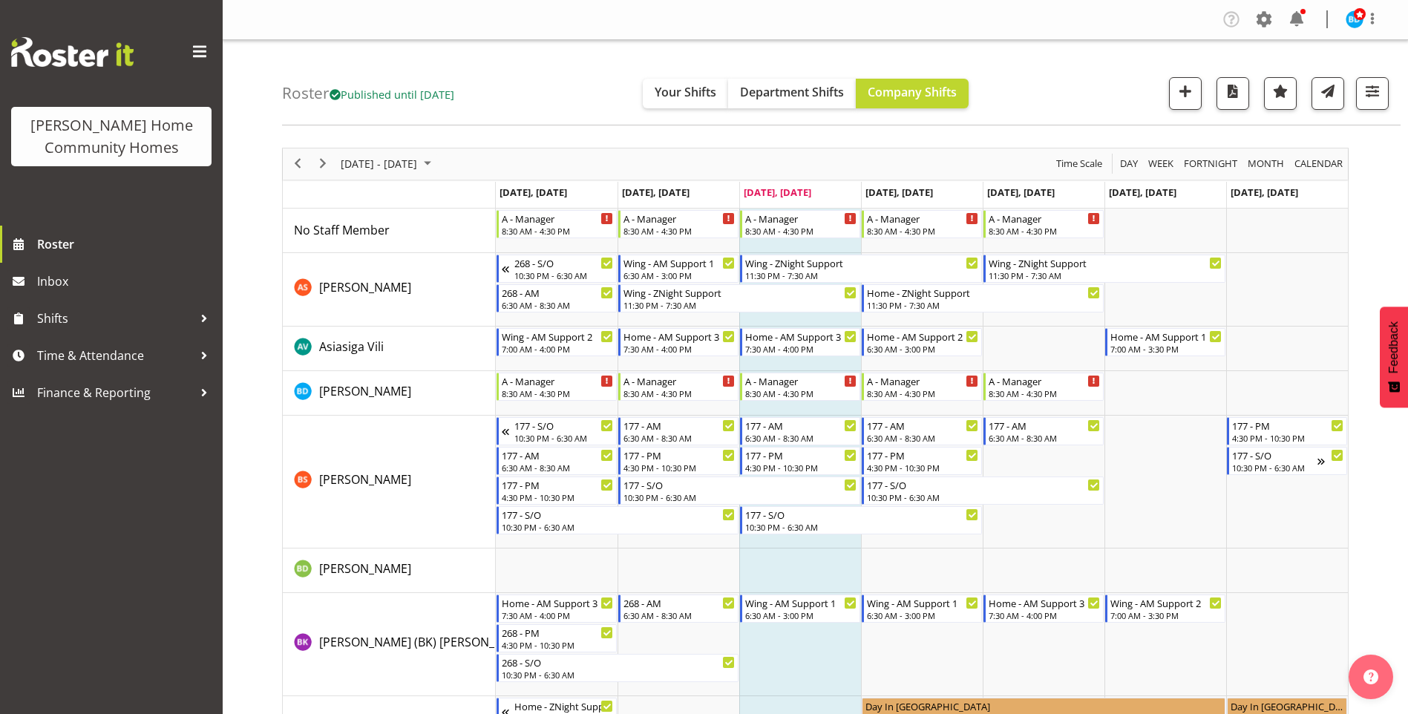
click at [327, 165] on span "Next" at bounding box center [323, 163] width 18 height 19
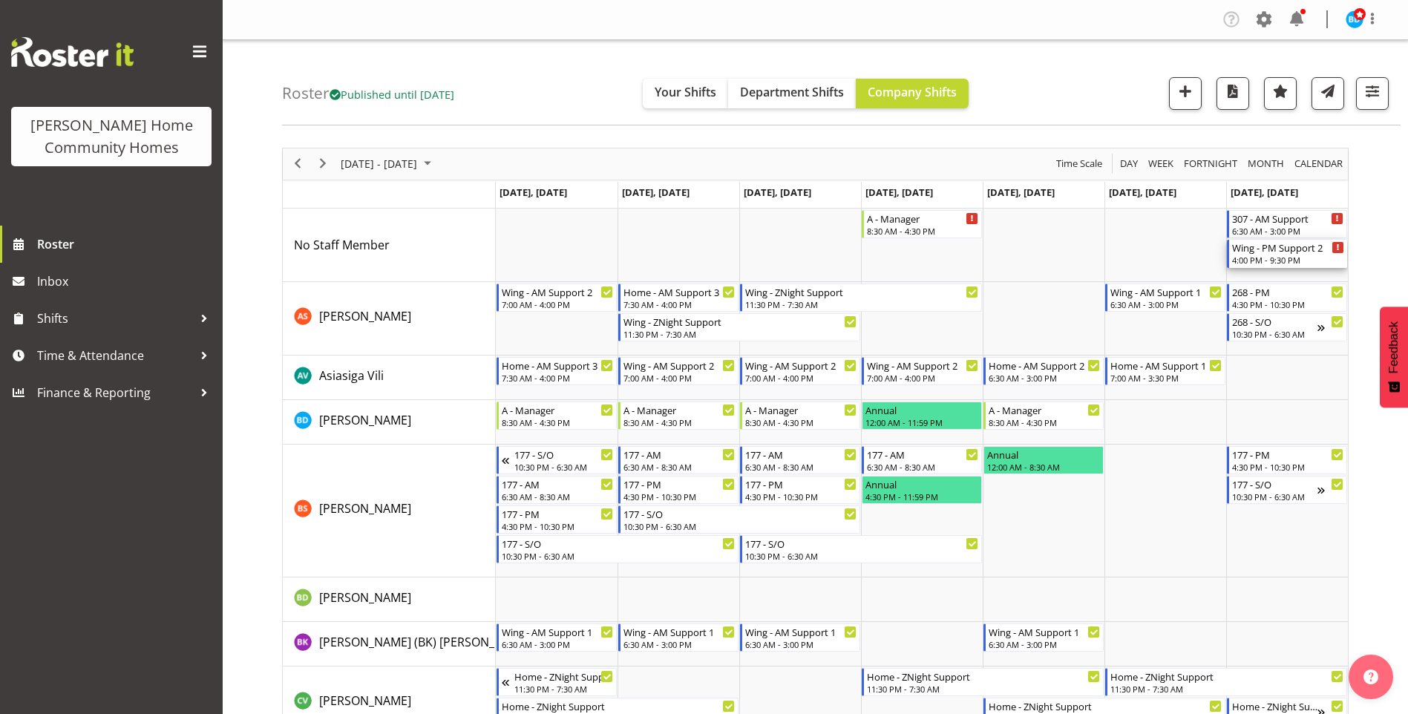
click at [1279, 259] on div "4:00 PM - 9:30 PM" at bounding box center [1289, 260] width 112 height 12
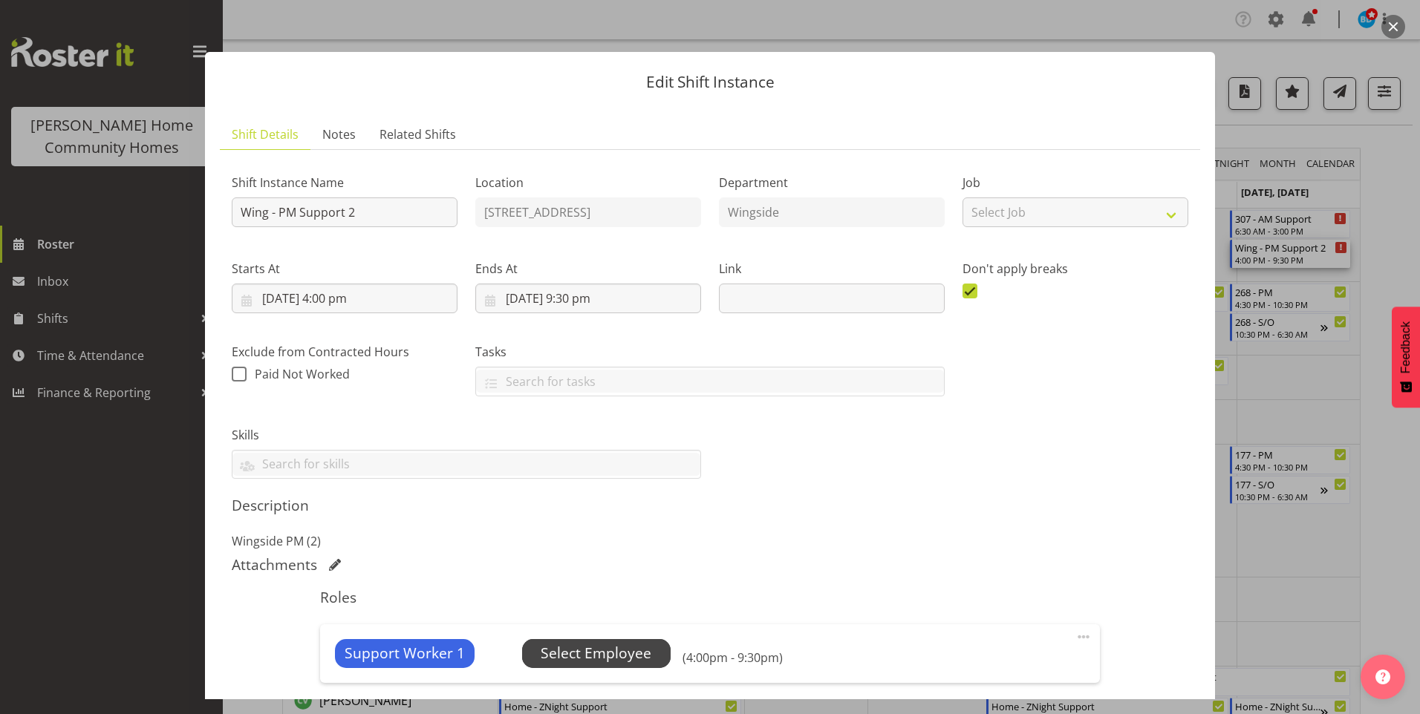
click at [637, 649] on span "Select Employee" at bounding box center [596, 654] width 111 height 22
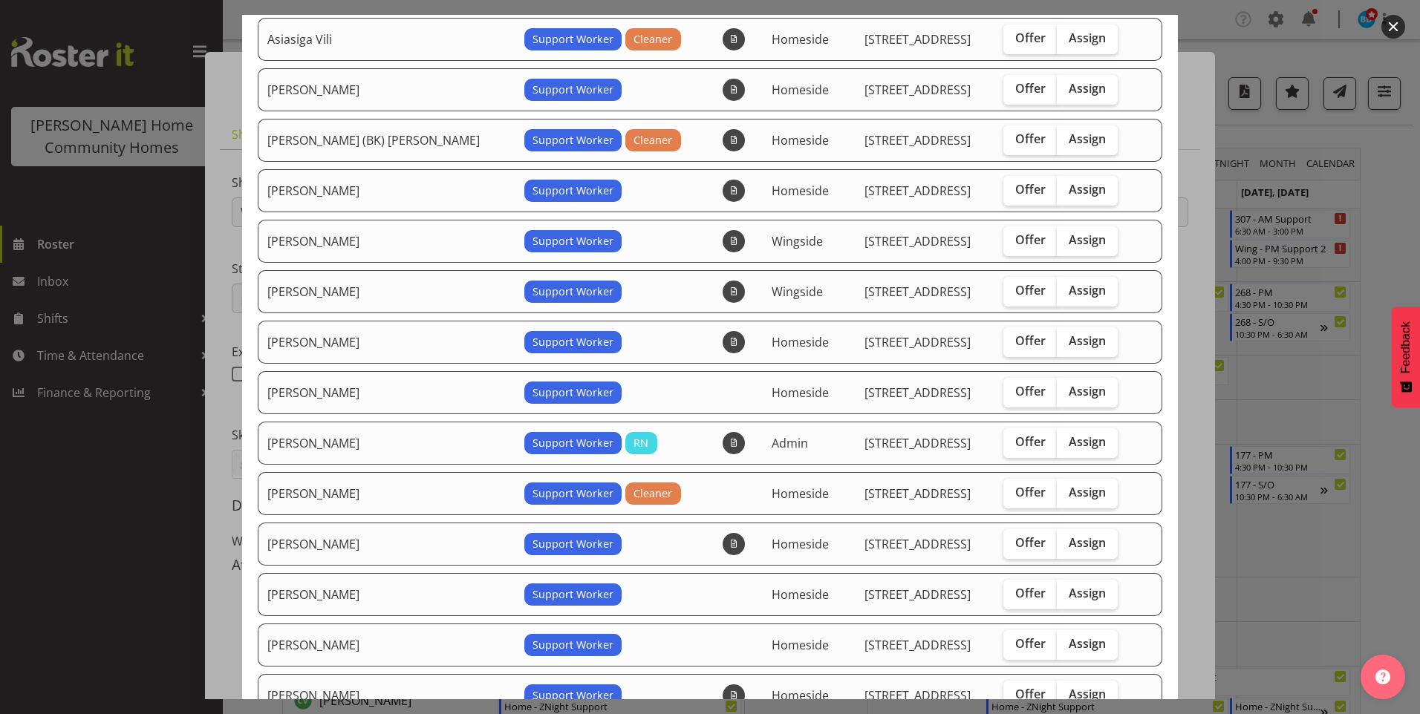
scroll to position [297, 0]
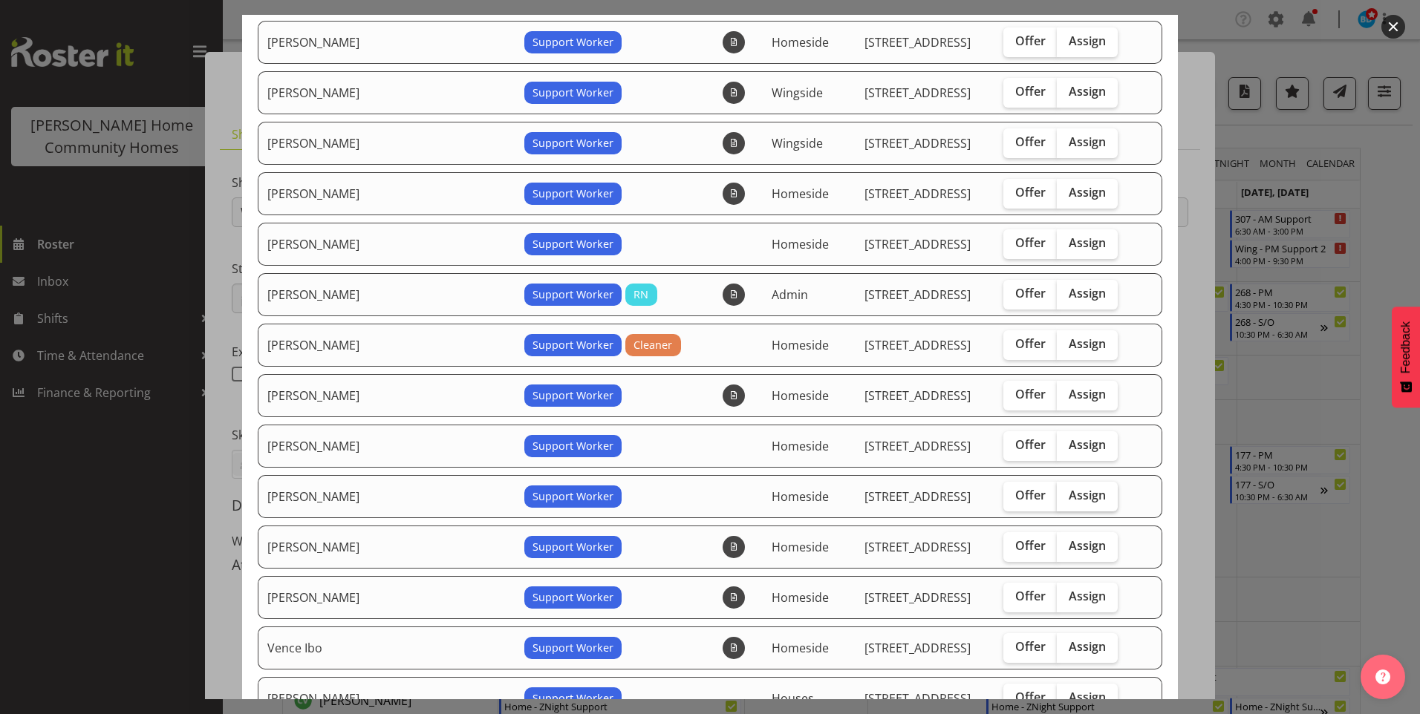
click at [1069, 496] on span "Assign" at bounding box center [1086, 495] width 37 height 15
click at [1066, 496] on input "Assign" at bounding box center [1062, 496] width 10 height 10
checkbox input "true"
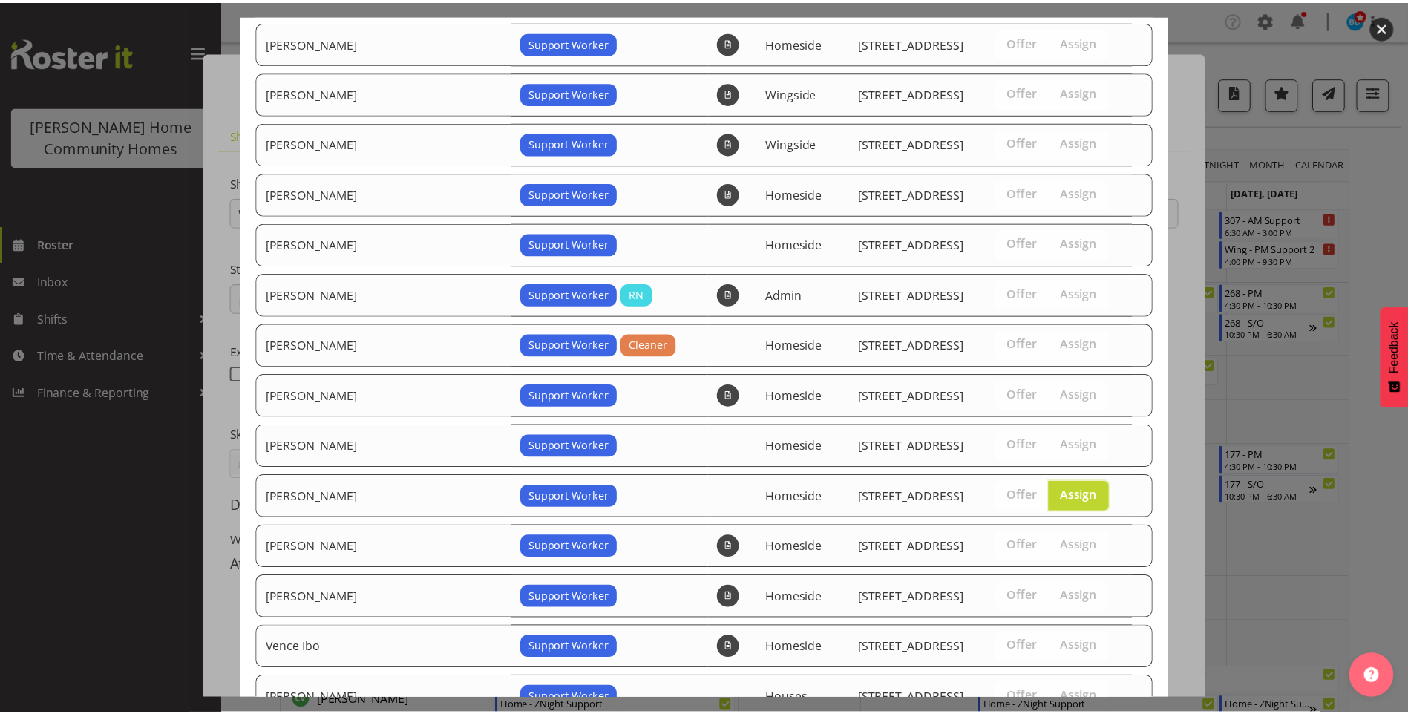
scroll to position [411, 0]
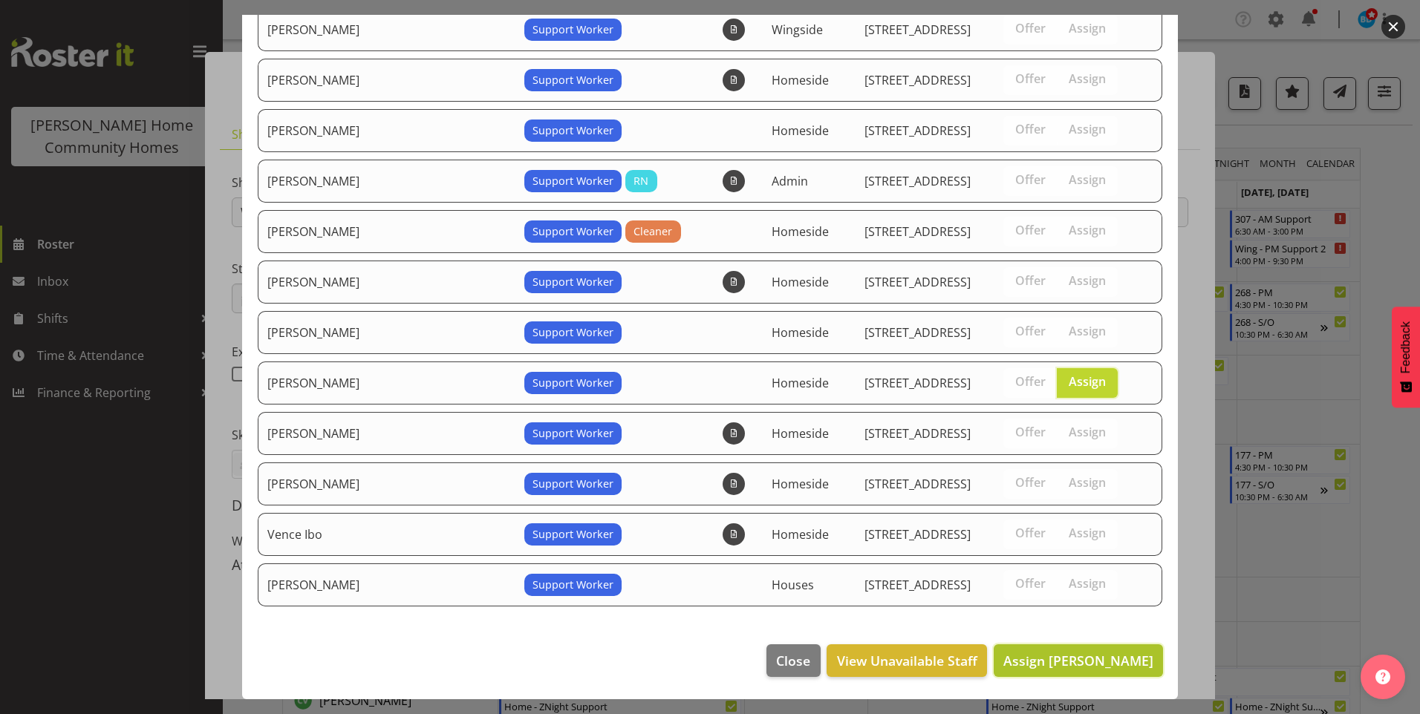
click at [1088, 657] on span "Assign Miyoung Chung" at bounding box center [1078, 661] width 150 height 18
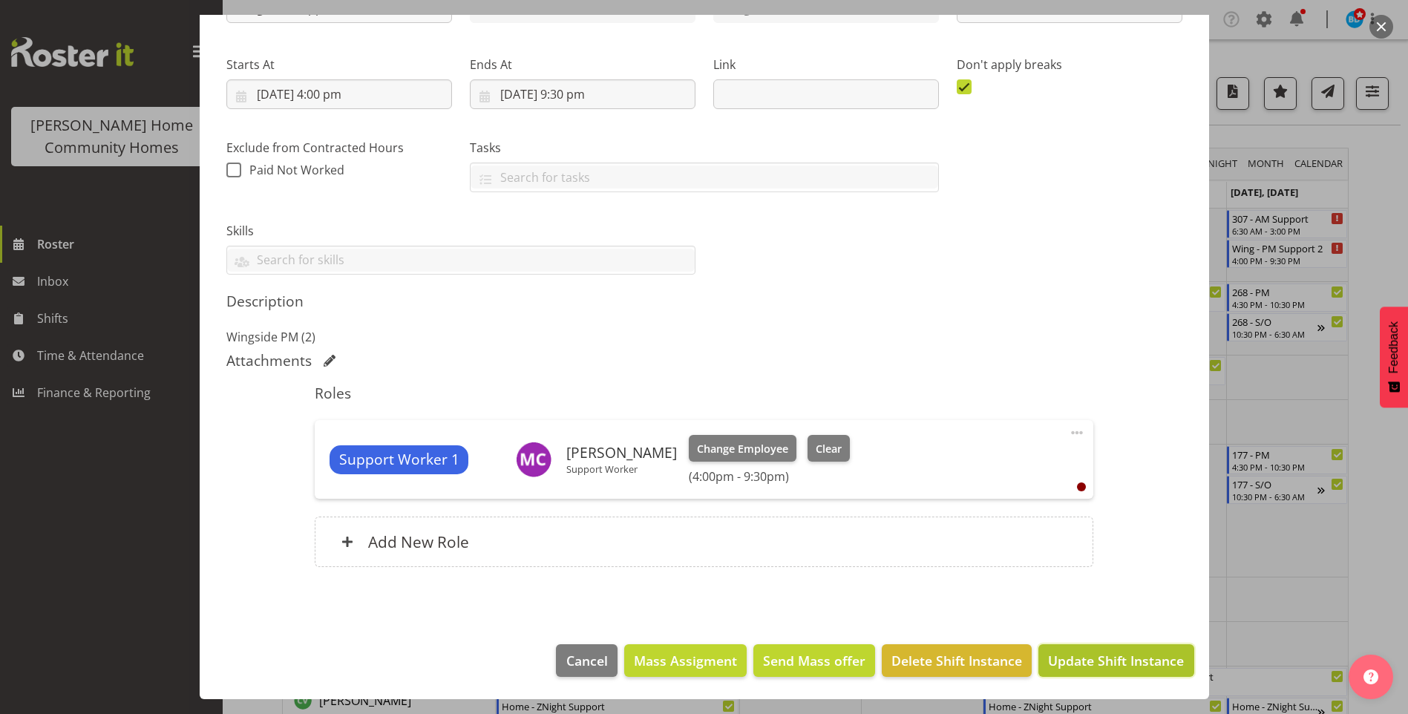
click at [1091, 656] on span "Update Shift Instance" at bounding box center [1116, 660] width 136 height 19
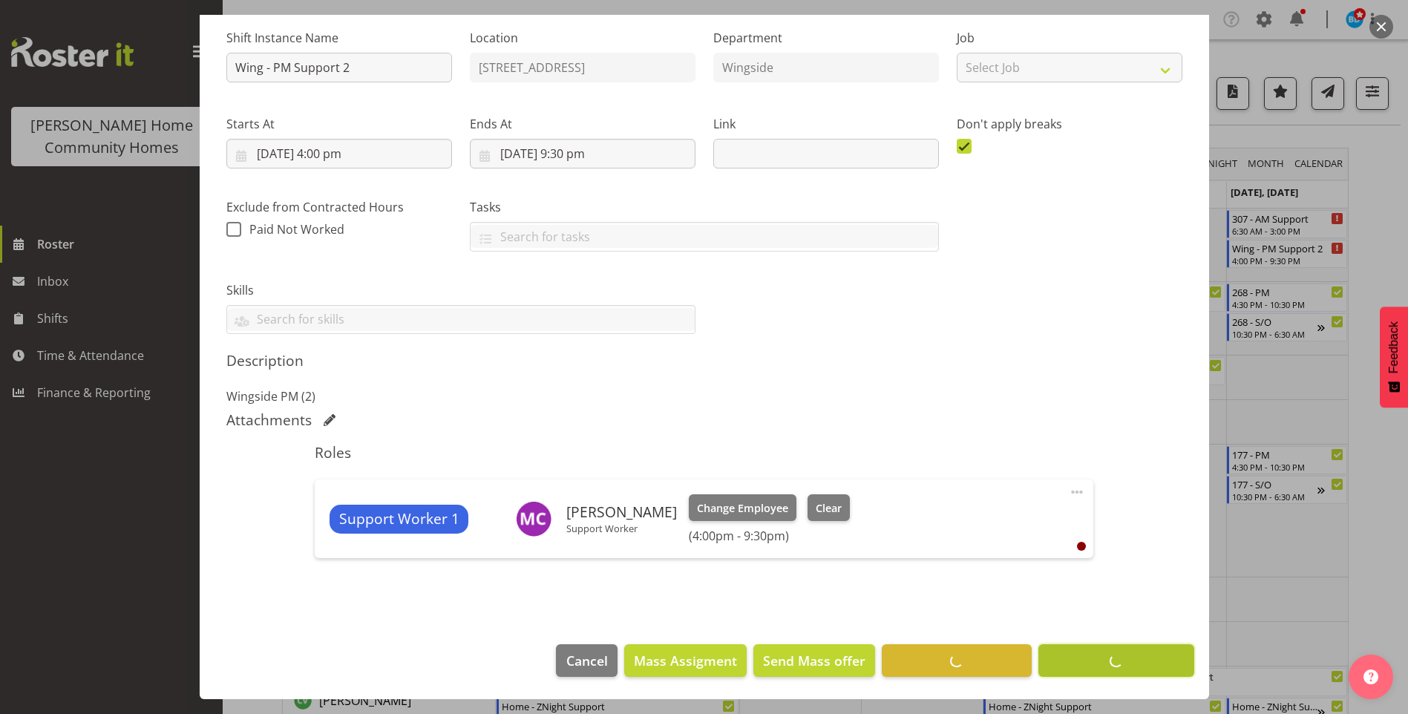
scroll to position [145, 0]
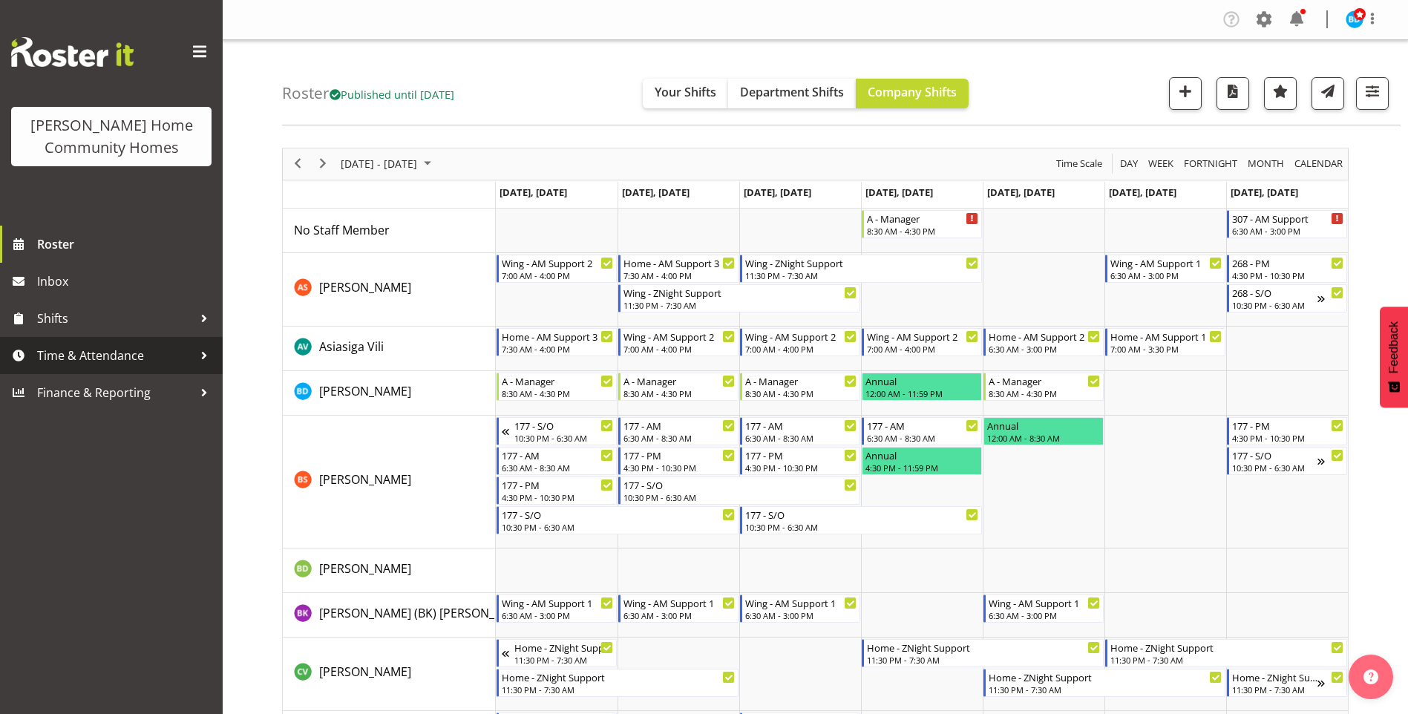
click at [156, 354] on span "Time & Attendance" at bounding box center [115, 356] width 156 height 22
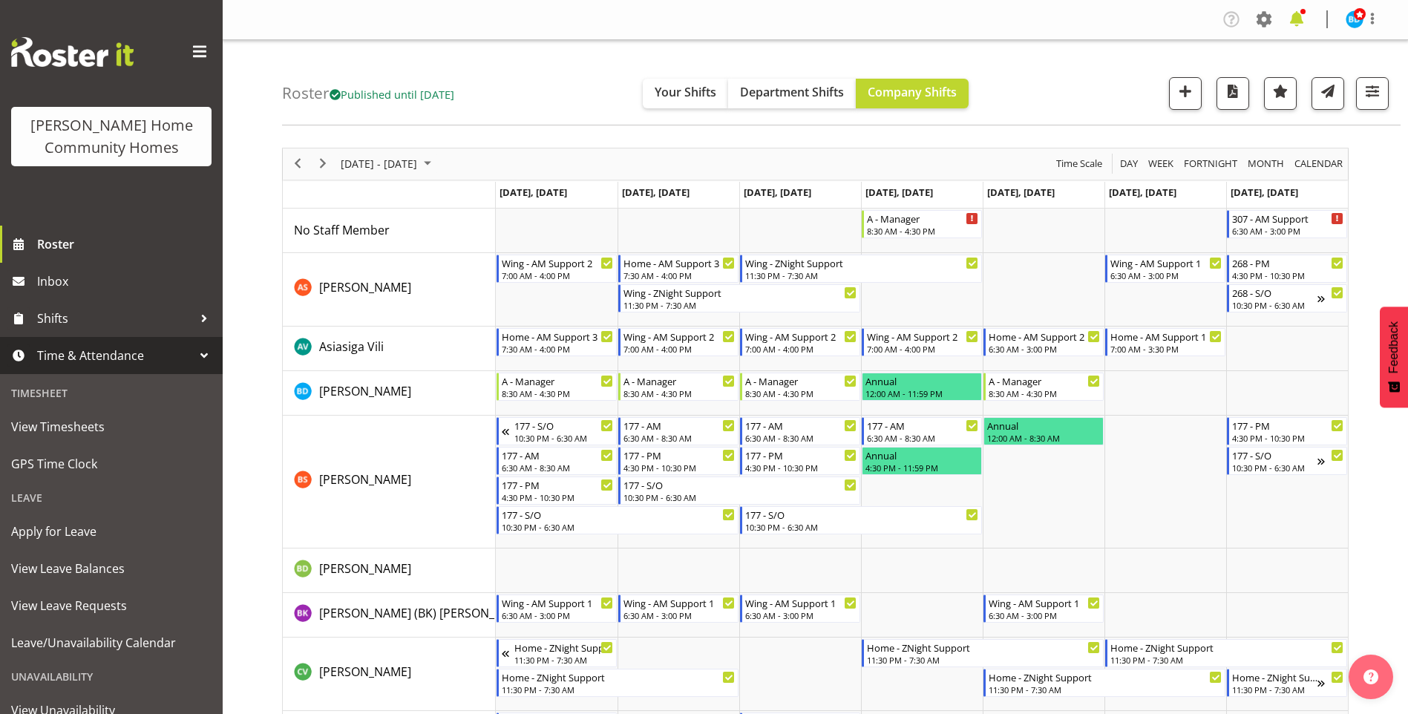
click at [1302, 16] on span at bounding box center [1297, 19] width 24 height 24
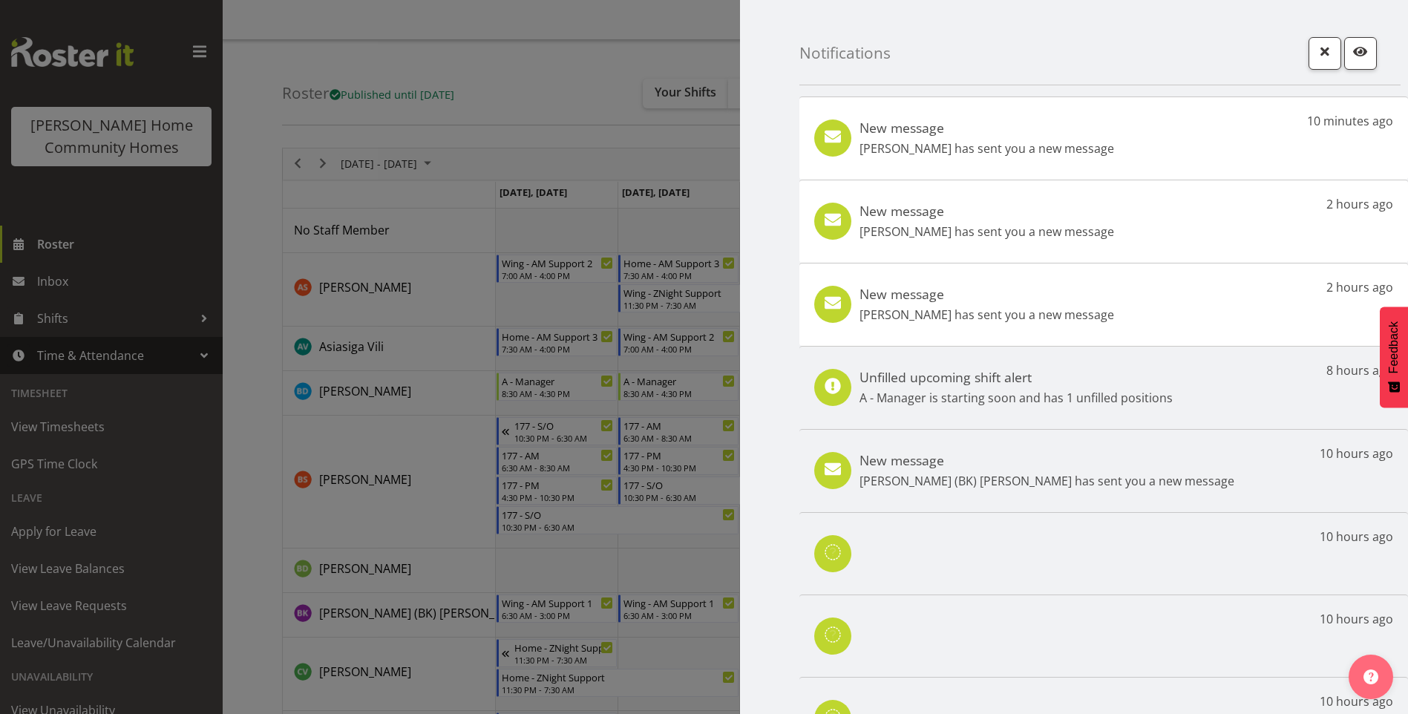
click at [1052, 134] on h5 "New message" at bounding box center [987, 128] width 255 height 16
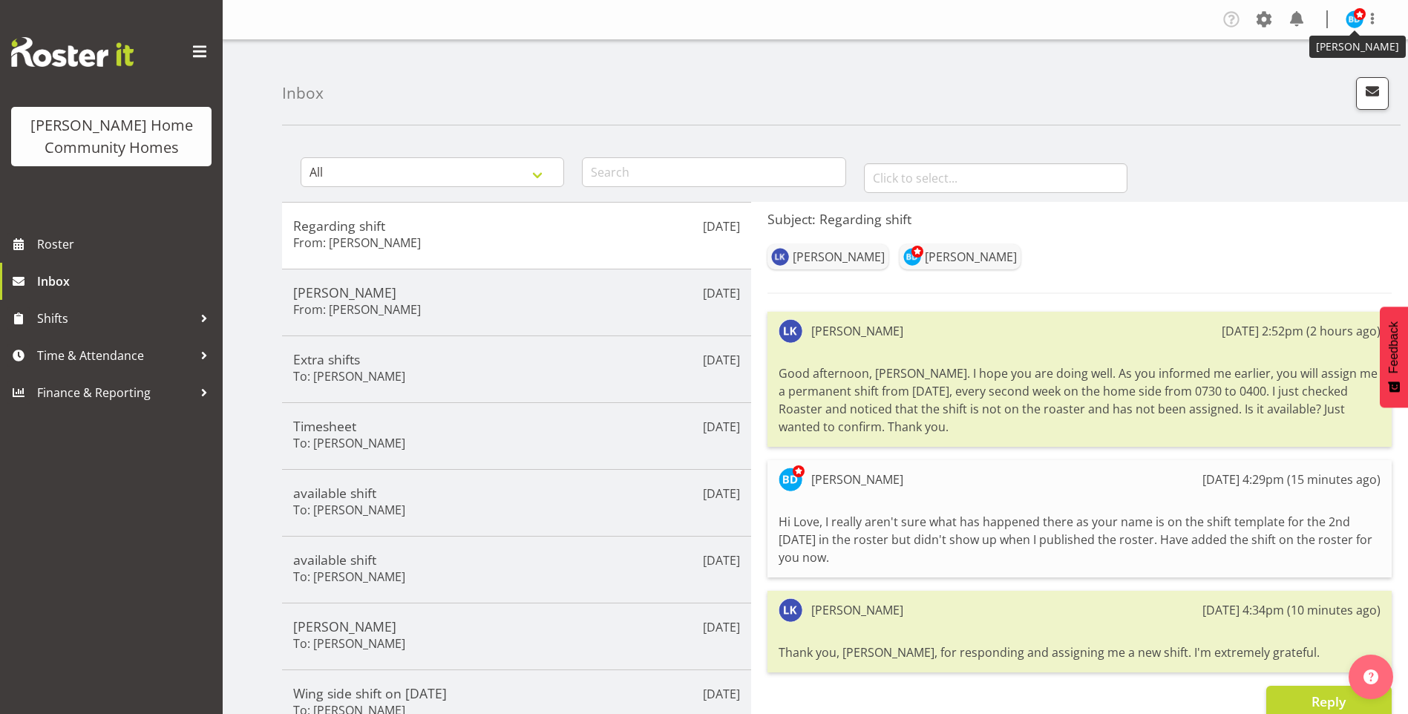
click at [1356, 13] on span at bounding box center [1360, 14] width 12 height 12
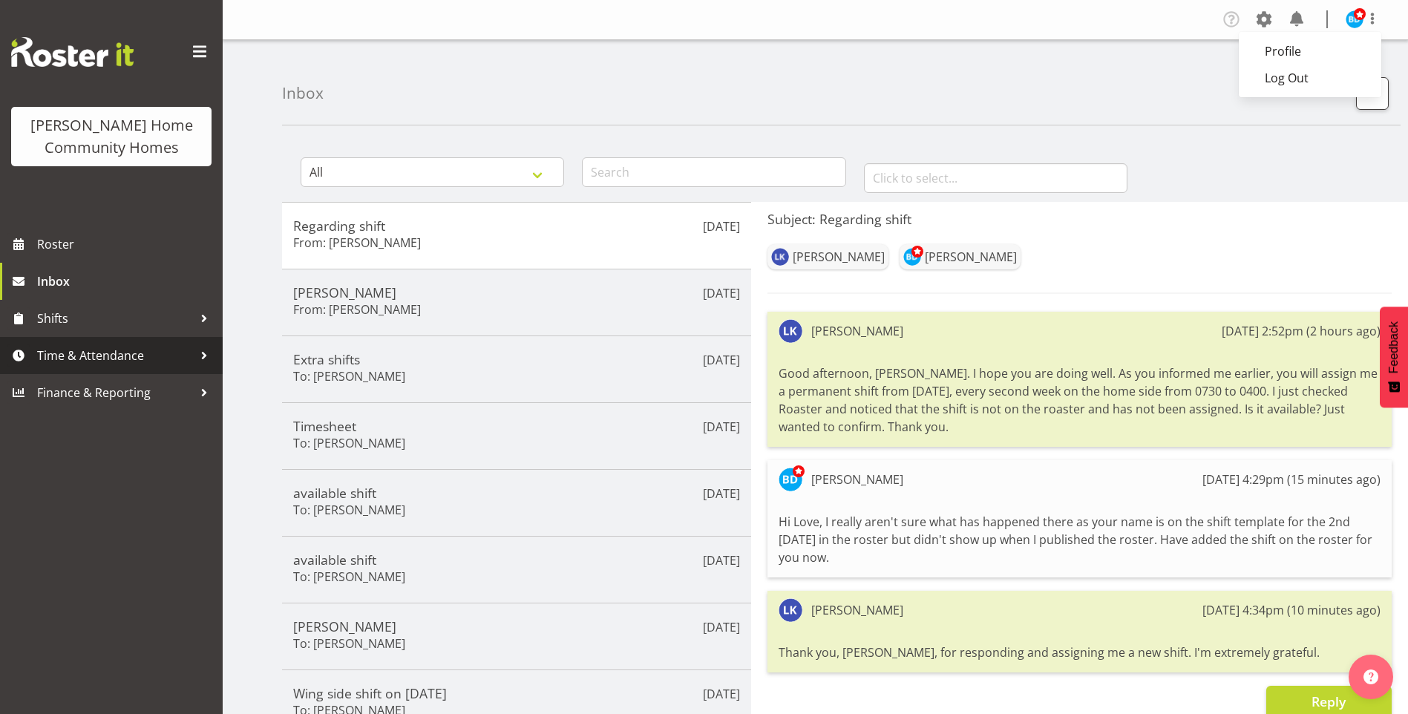
click at [119, 353] on span "Time & Attendance" at bounding box center [115, 356] width 156 height 22
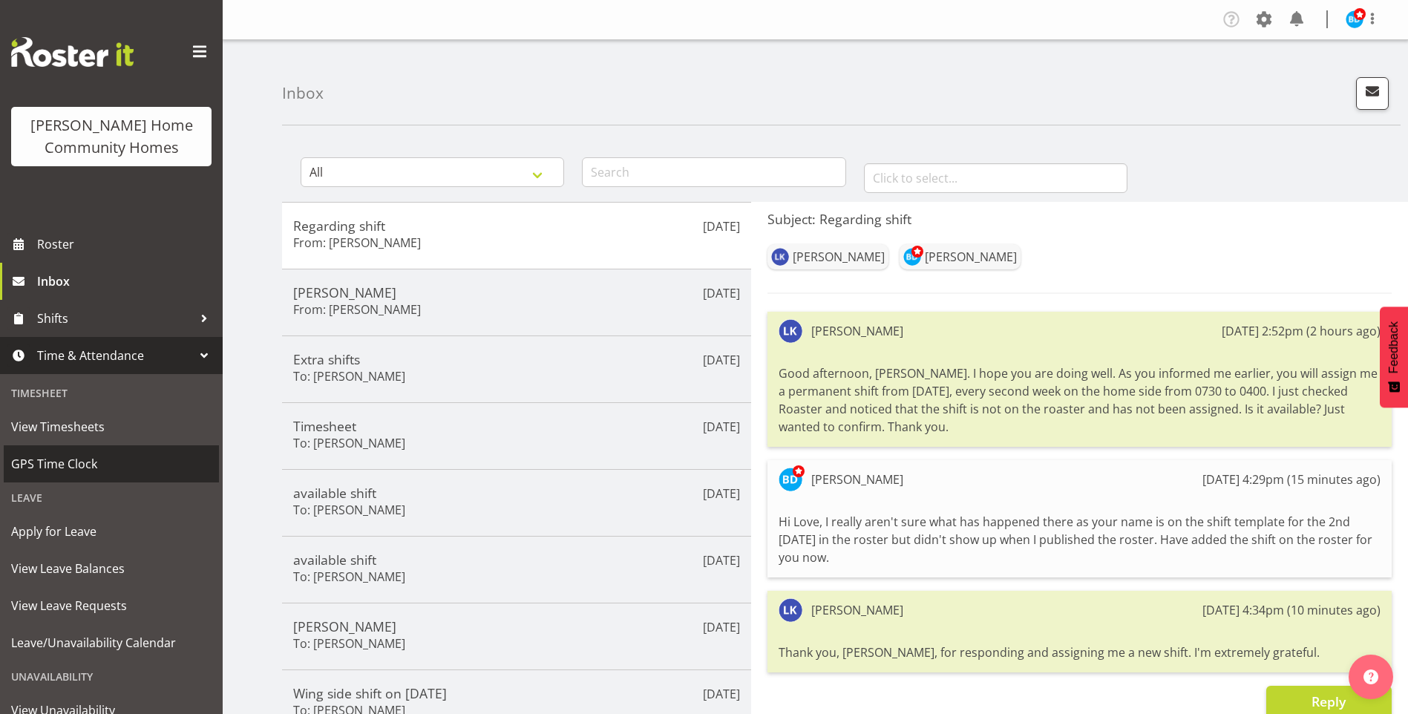
click at [86, 459] on span "GPS Time Clock" at bounding box center [111, 464] width 200 height 22
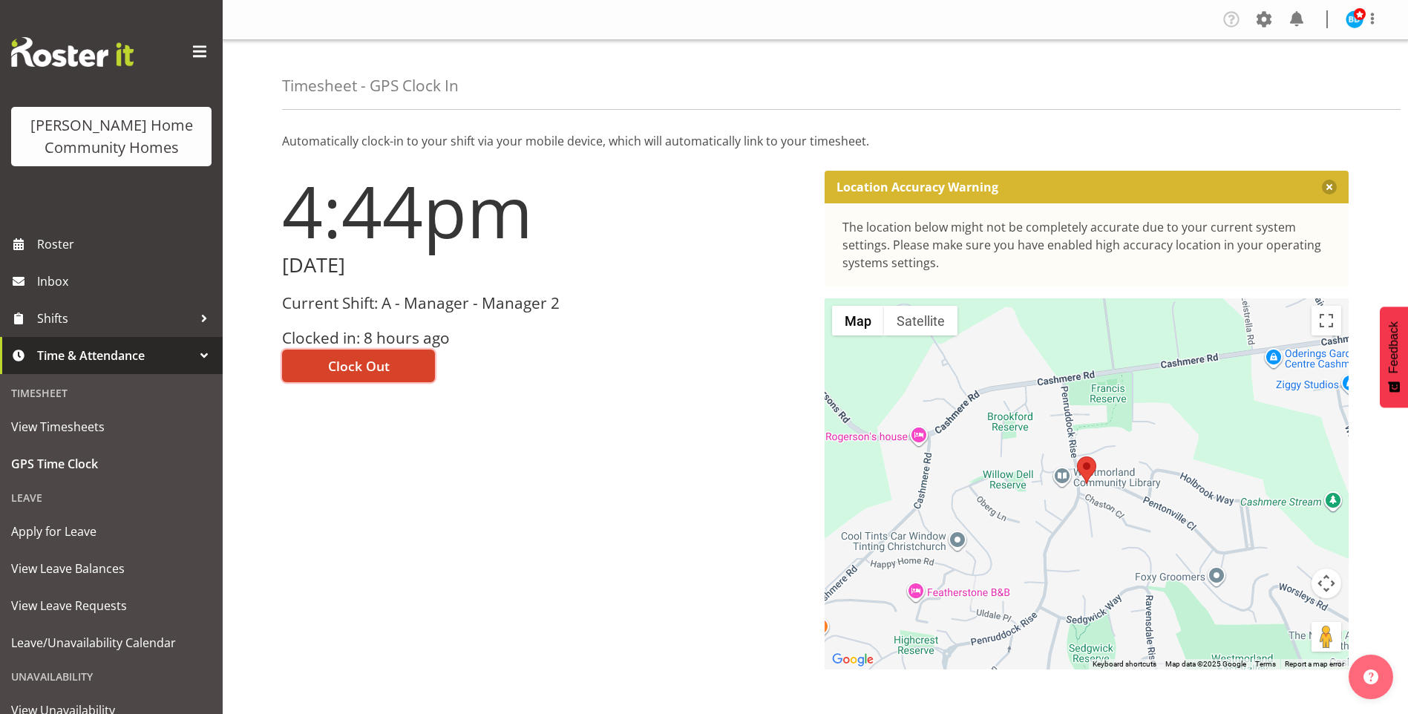
click at [371, 368] on span "Clock Out" at bounding box center [359, 365] width 62 height 19
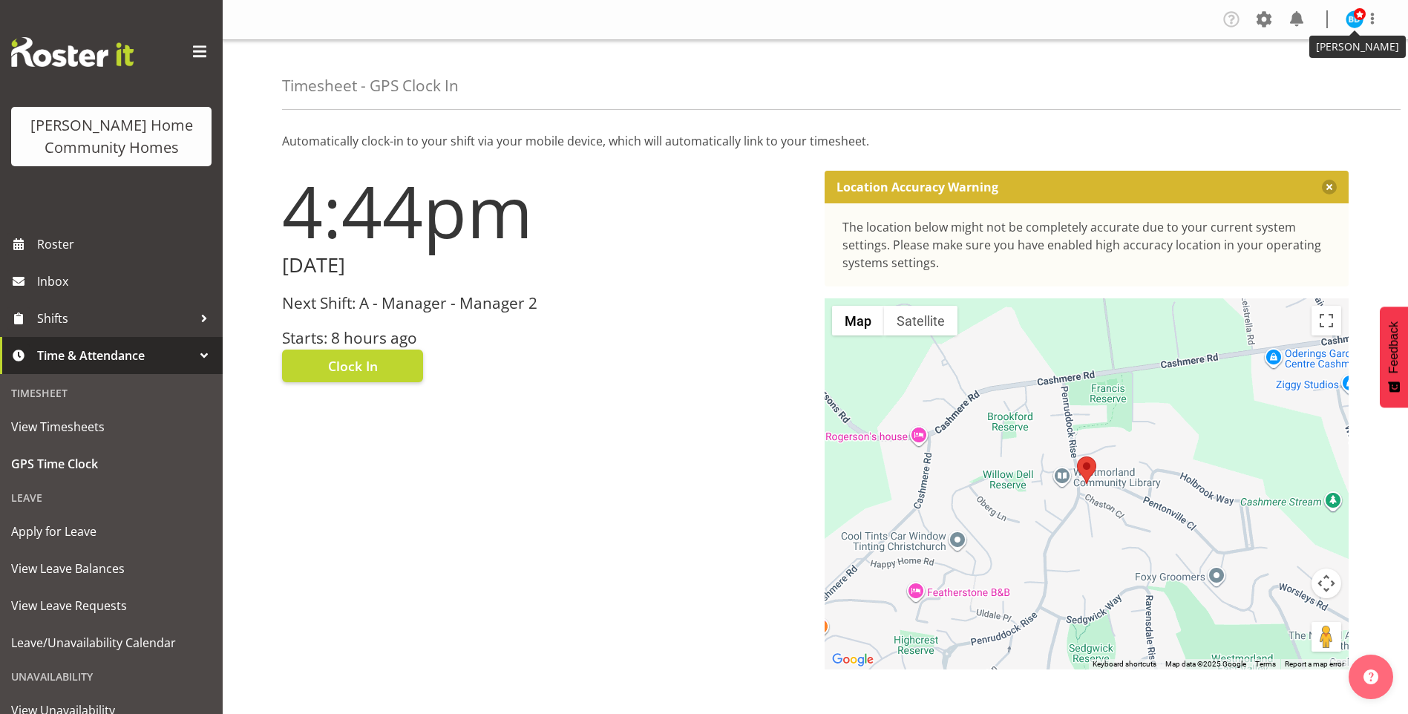
click at [1356, 19] on span at bounding box center [1360, 14] width 12 height 12
drag, startPoint x: 1304, startPoint y: 76, endPoint x: 1296, endPoint y: 74, distance: 7.8
click at [1304, 76] on link "Log Out" at bounding box center [1310, 78] width 143 height 27
